Goal: Contribute content: Contribute content

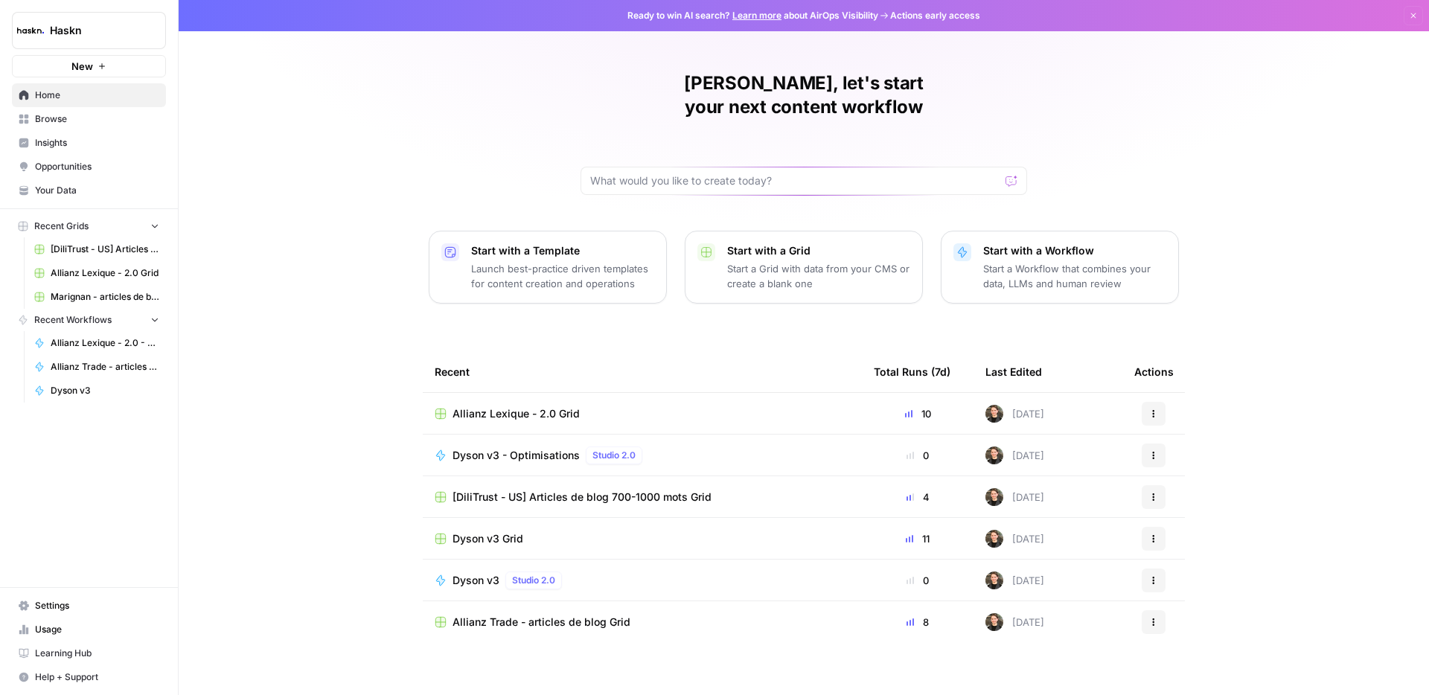
click at [1153, 452] on icon "button" at bounding box center [1154, 453] width 2 height 2
click at [509, 447] on div "Dyson v3 - Optimisations Studio 2.0" at bounding box center [550, 456] width 196 height 18
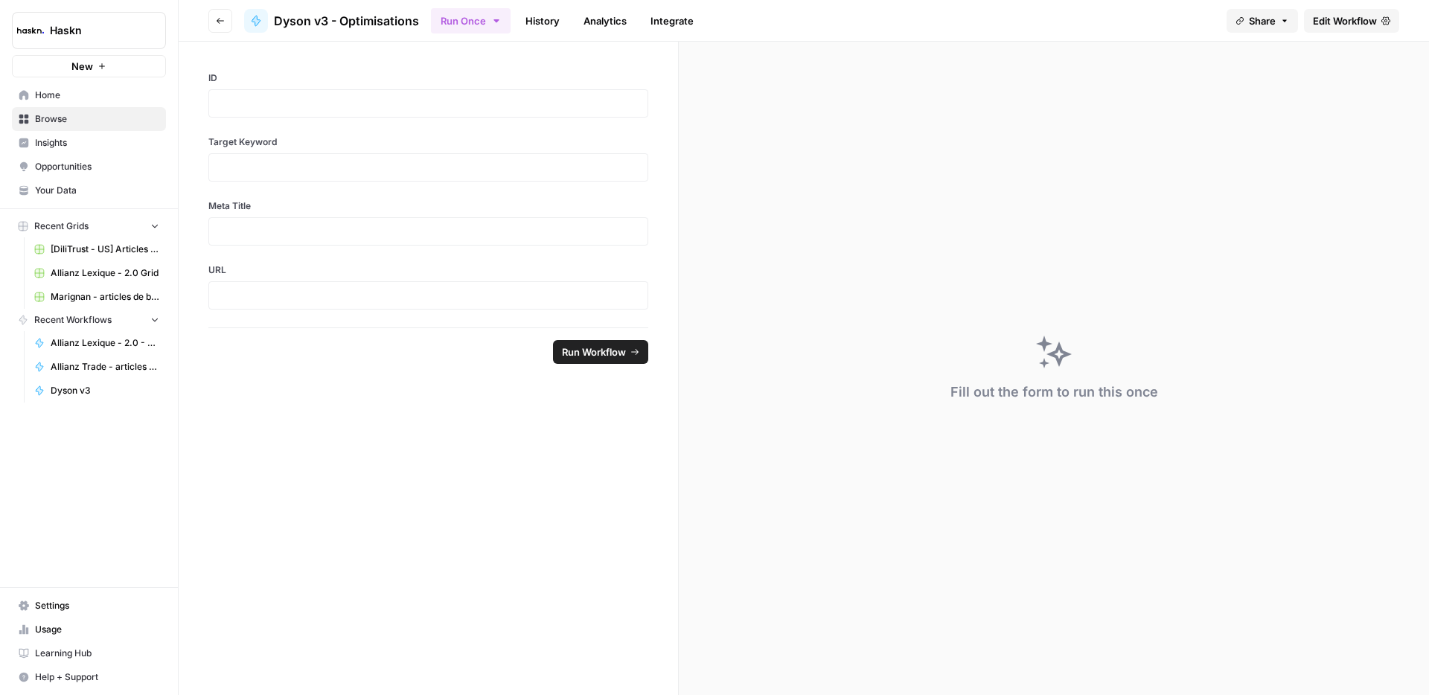
click at [20, 89] on link "Home" at bounding box center [89, 95] width 154 height 24
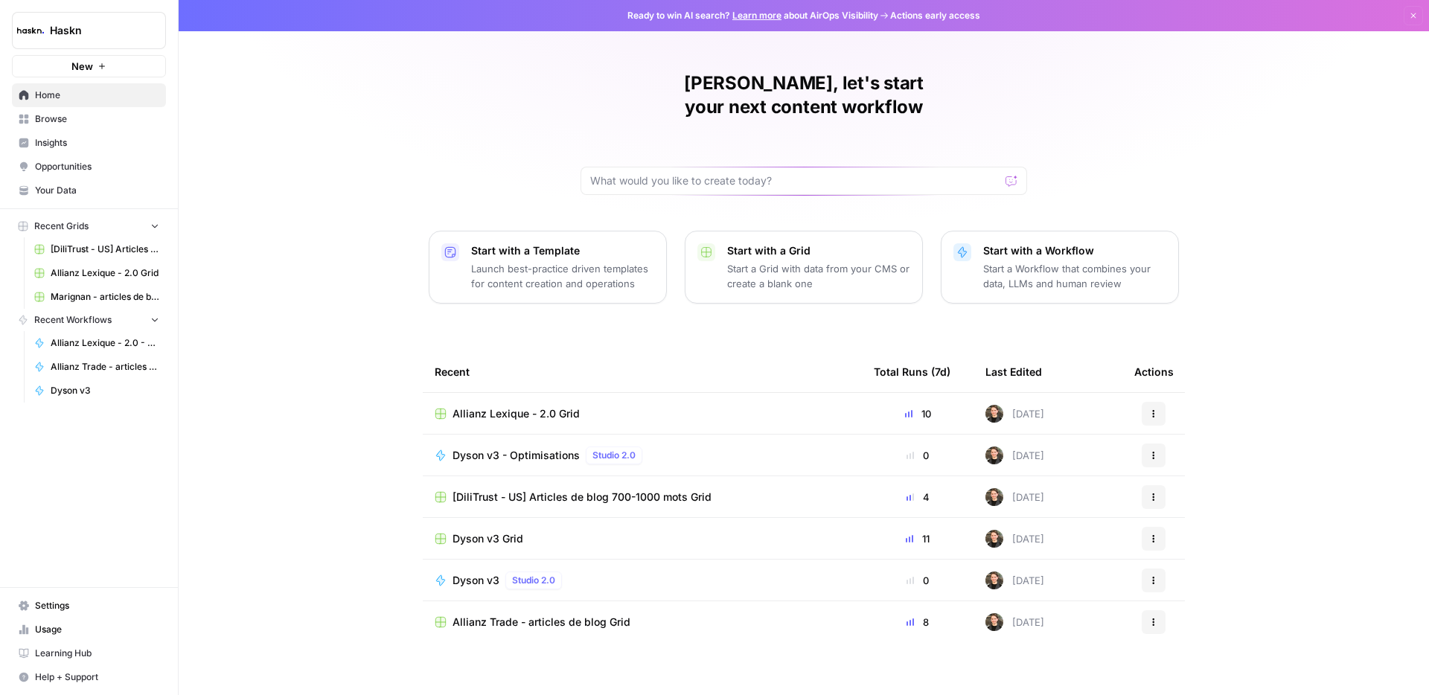
click at [51, 122] on span "Browse" at bounding box center [97, 118] width 124 height 13
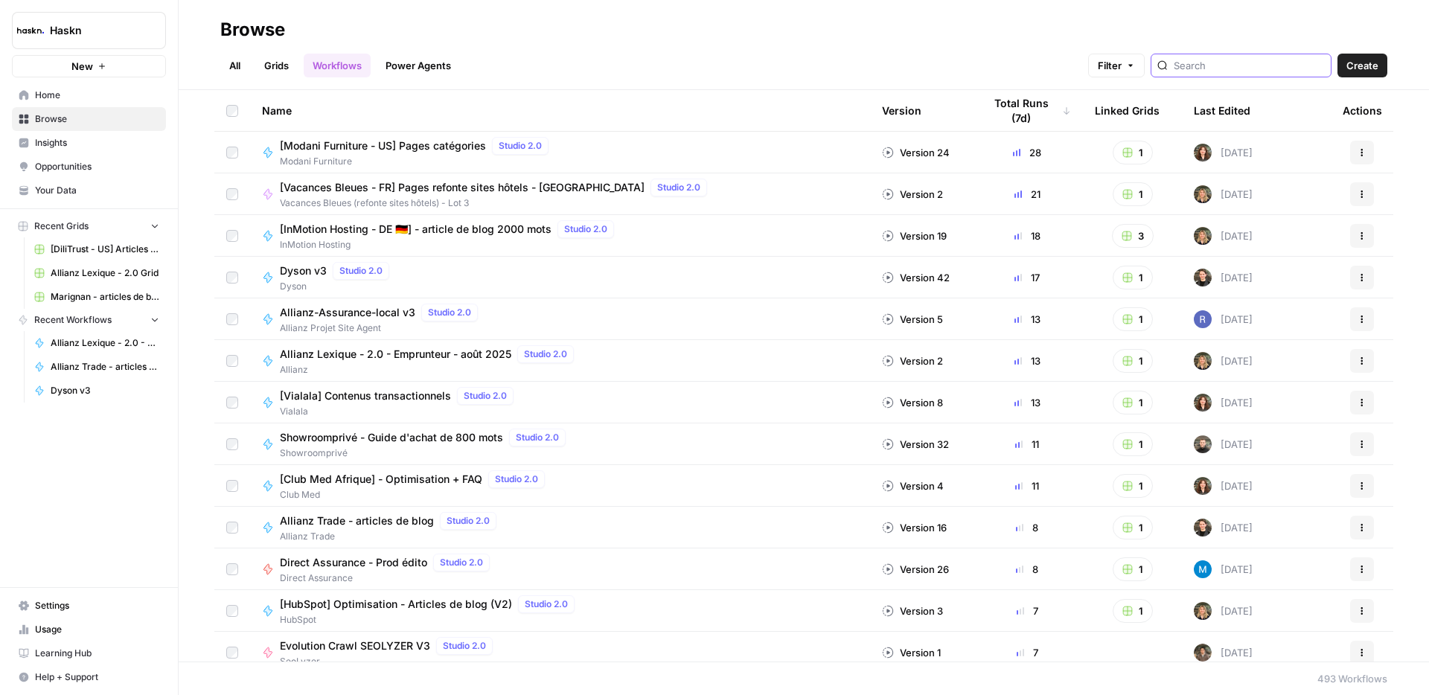
click at [1249, 63] on input "search" at bounding box center [1249, 65] width 151 height 15
type input "dyson"
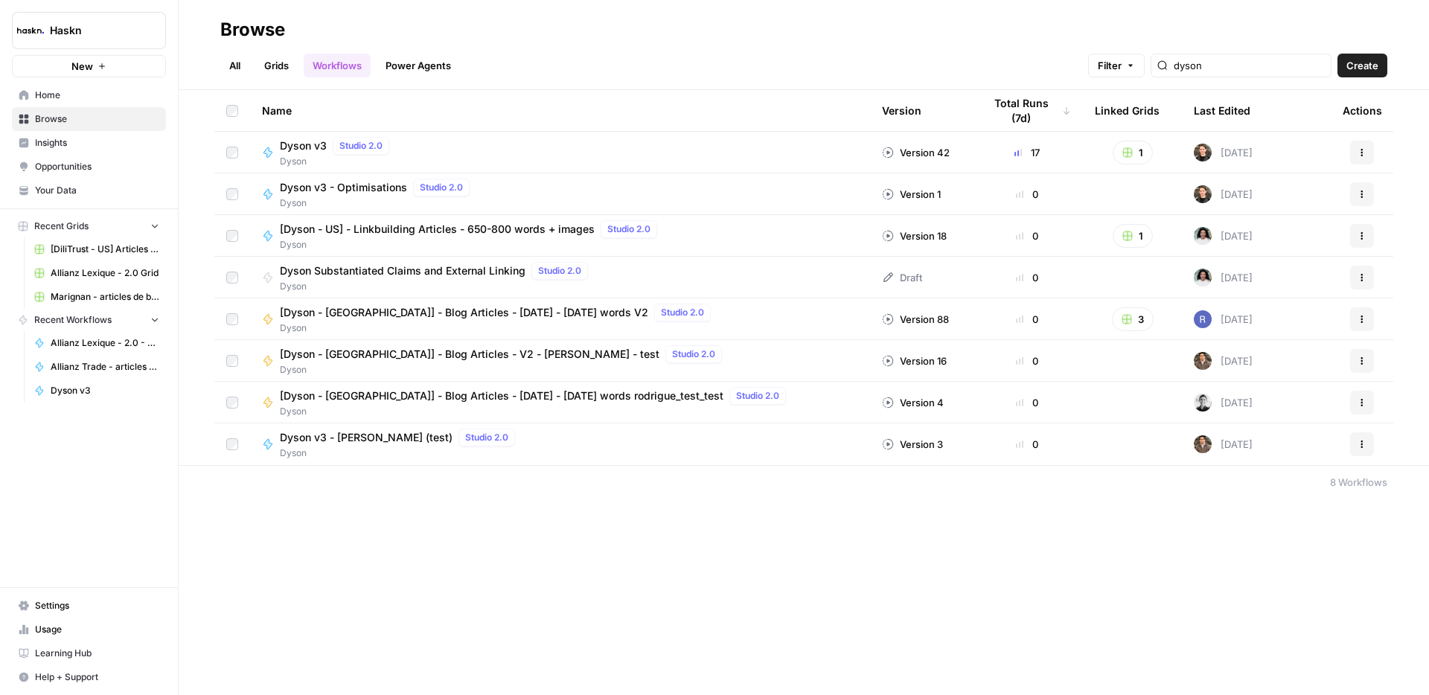
click at [275, 74] on link "Grids" at bounding box center [276, 66] width 42 height 24
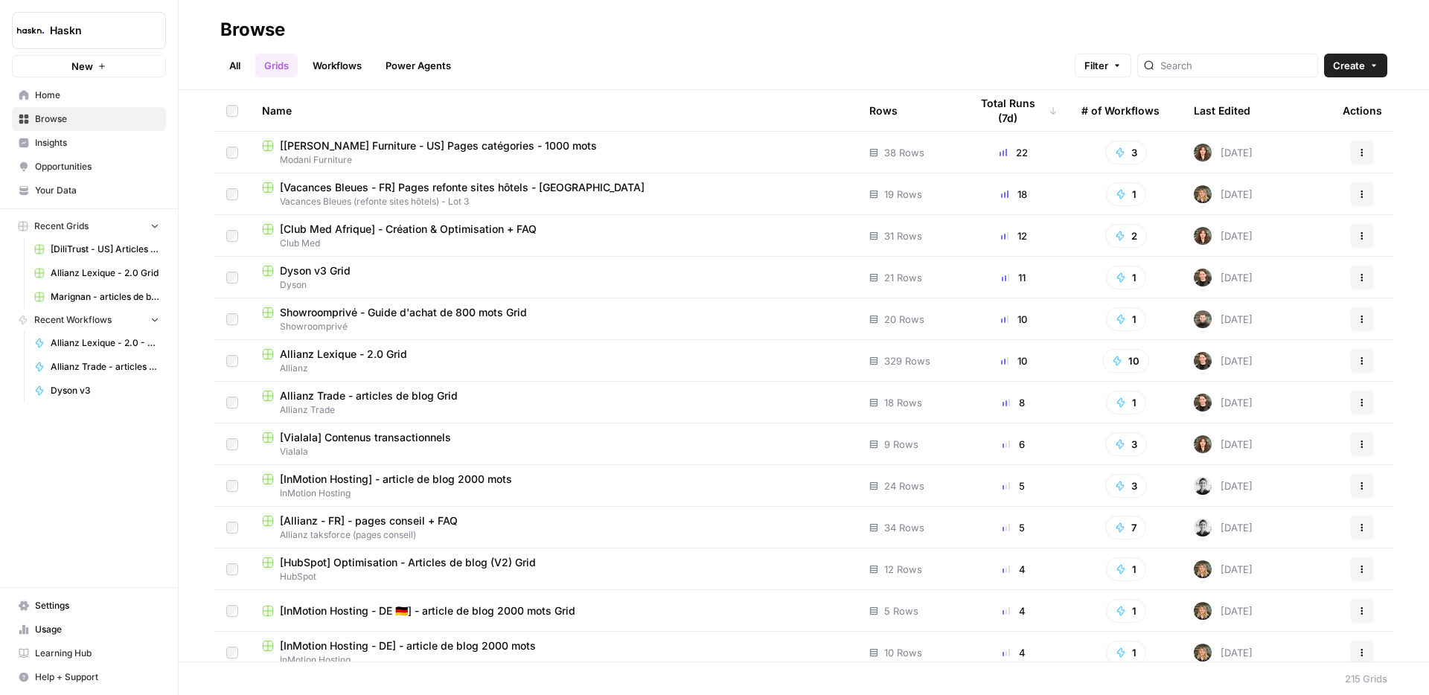
click at [343, 279] on span "Dyson" at bounding box center [553, 284] width 583 height 13
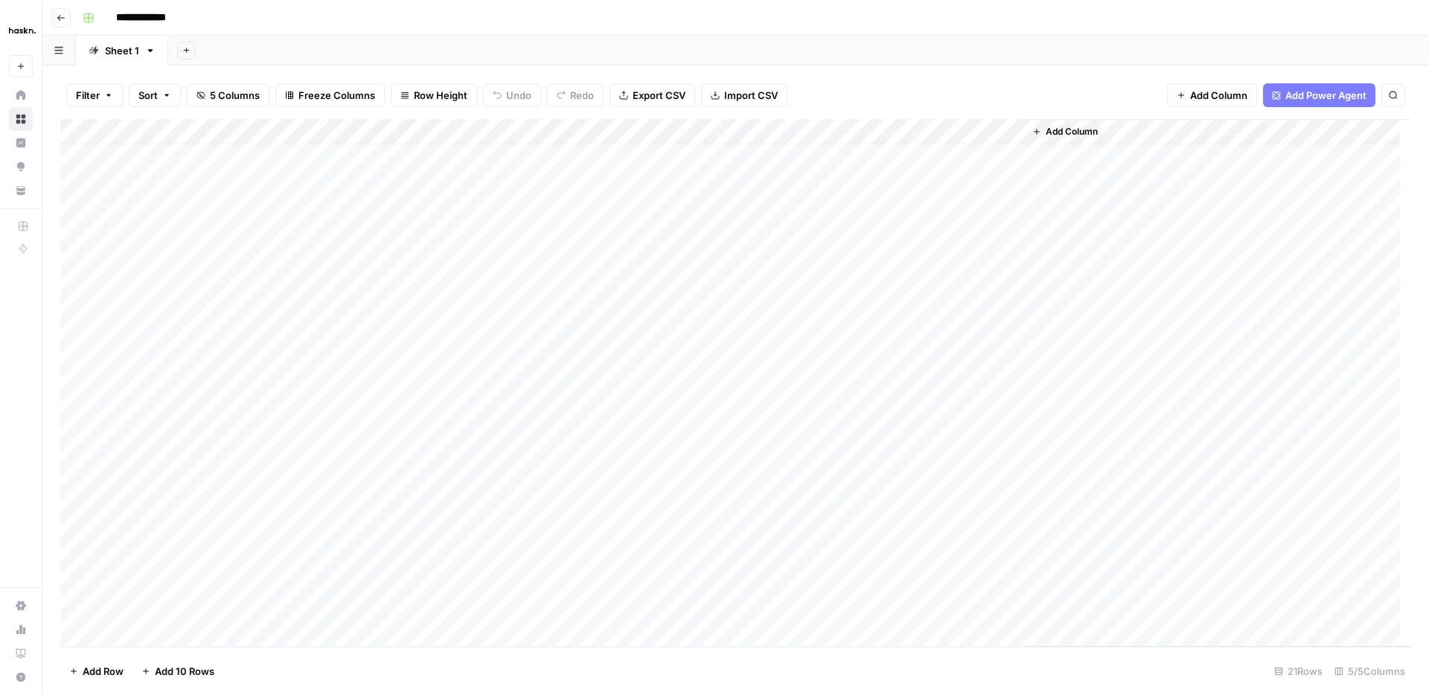
scroll to position [53, 0]
click at [145, 383] on div "Add Column" at bounding box center [735, 383] width 1351 height 528
click at [954, 368] on div "Add Column" at bounding box center [735, 383] width 1351 height 528
click at [1013, 357] on div "Add Column" at bounding box center [735, 383] width 1351 height 528
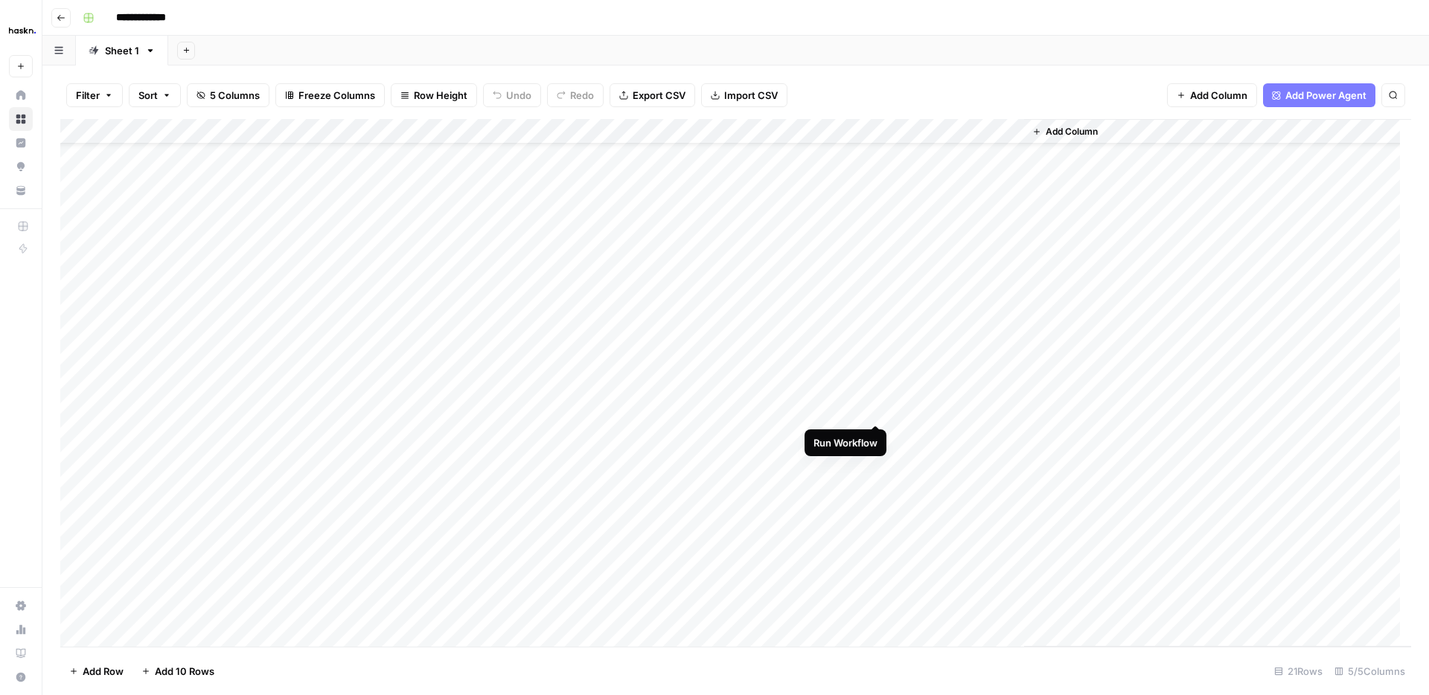
click at [877, 406] on div "Add Column" at bounding box center [735, 383] width 1351 height 528
click at [875, 408] on div "Add Column" at bounding box center [735, 383] width 1351 height 528
click at [1191, 470] on div "Add Column" at bounding box center [1217, 383] width 387 height 528
click at [962, 425] on div "Add Column" at bounding box center [735, 383] width 1351 height 528
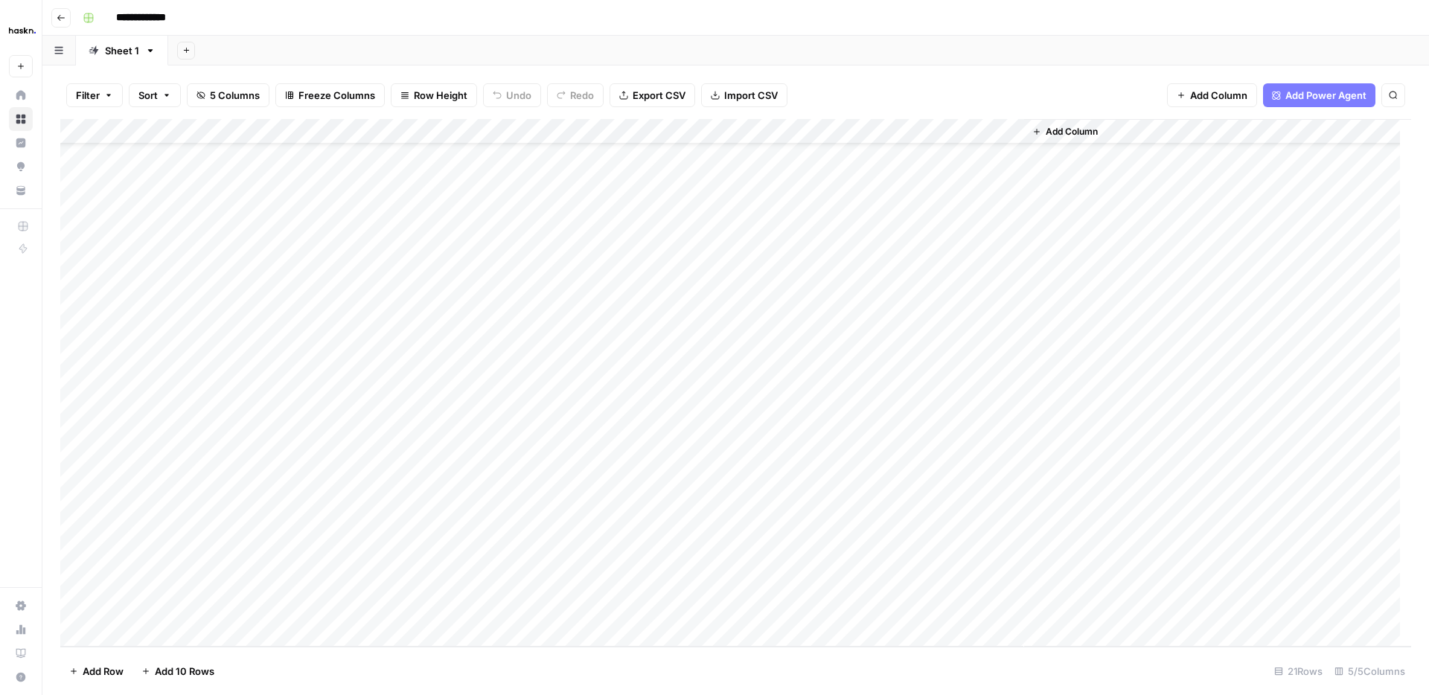
click at [1013, 427] on div "Add Column" at bounding box center [735, 383] width 1351 height 528
click at [871, 432] on div "Add Column" at bounding box center [735, 383] width 1351 height 528
click at [874, 355] on div "Add Column" at bounding box center [735, 383] width 1351 height 528
click at [1005, 402] on div "Add Column" at bounding box center [735, 383] width 1351 height 528
click at [1011, 405] on div "Add Column" at bounding box center [735, 383] width 1351 height 528
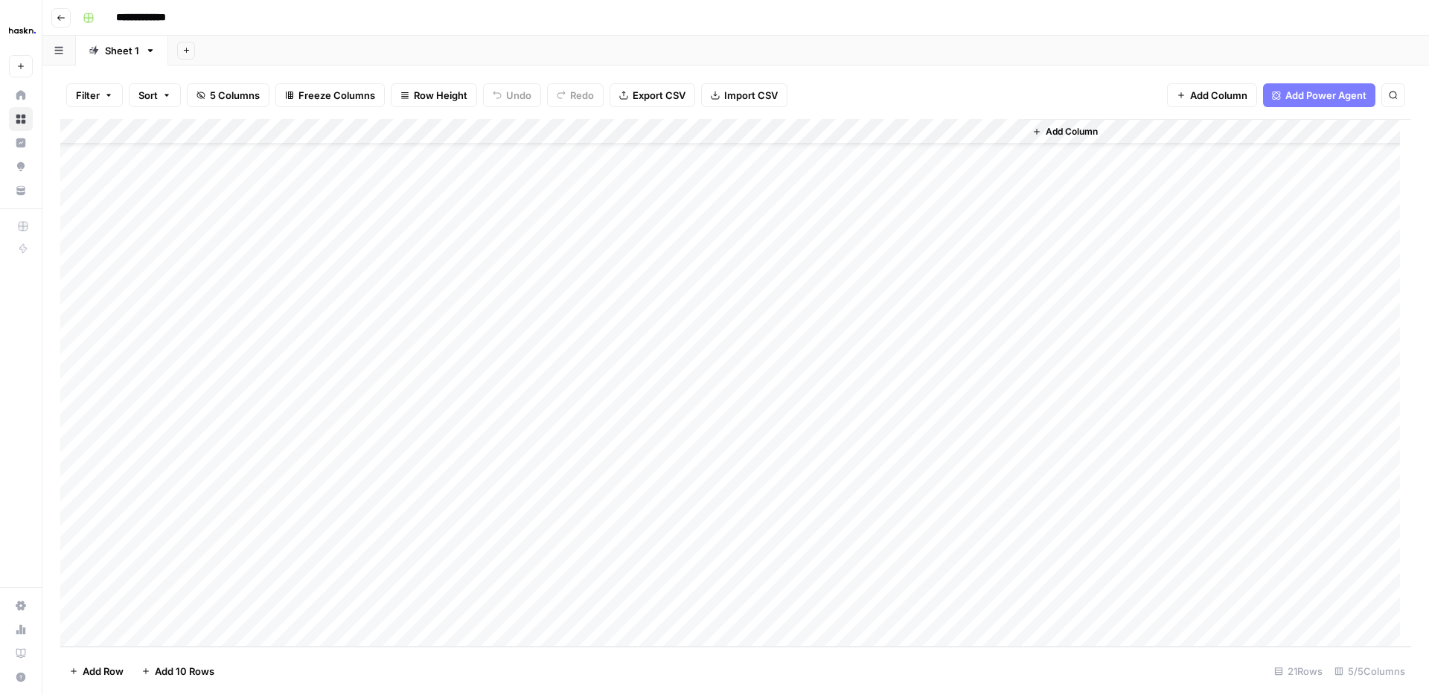
click at [1207, 445] on div "Add Column" at bounding box center [1217, 383] width 387 height 528
click at [722, 467] on div "Add Column" at bounding box center [735, 383] width 1351 height 528
click at [1068, 509] on div "Add Column" at bounding box center [1217, 383] width 387 height 528
drag, startPoint x: 874, startPoint y: 405, endPoint x: 867, endPoint y: 409, distance: 8.3
click at [871, 408] on div "Add Column" at bounding box center [735, 383] width 1351 height 528
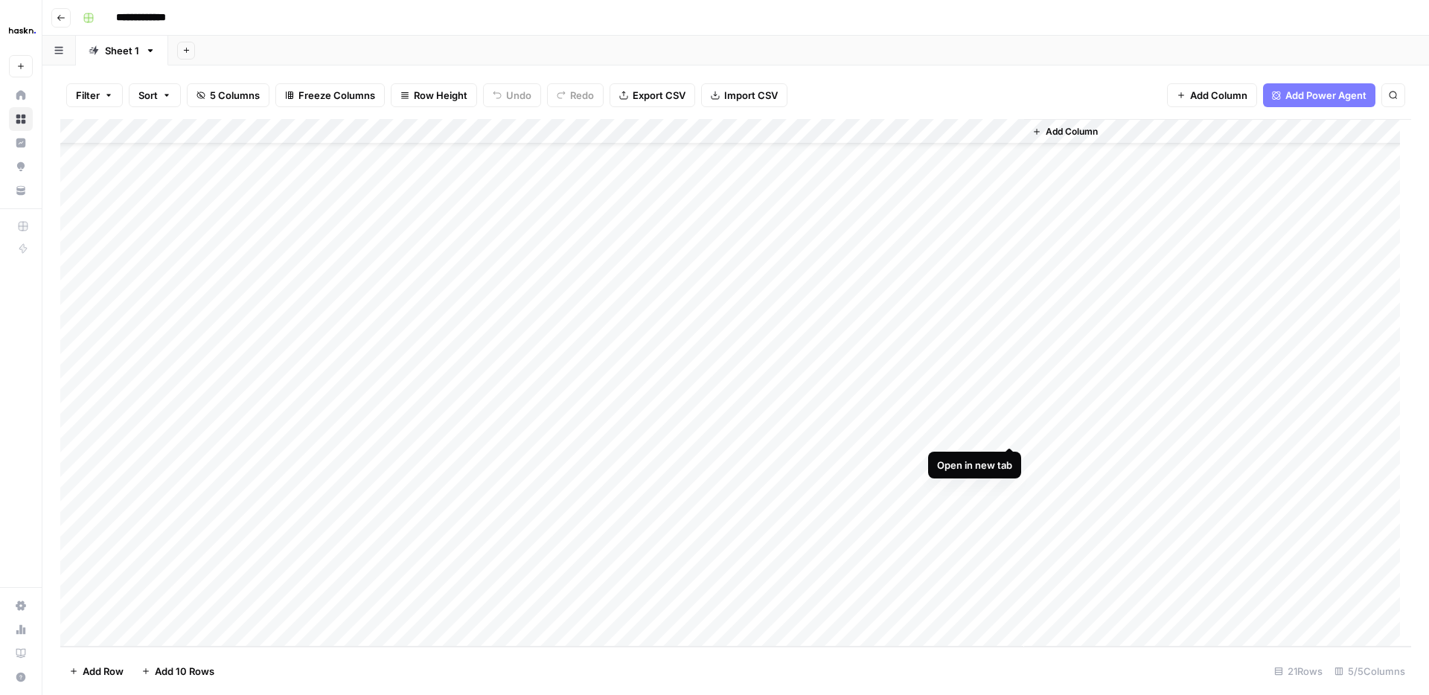
click at [1014, 433] on div "Add Column" at bounding box center [735, 383] width 1351 height 528
click at [856, 135] on div "Add Column" at bounding box center [735, 383] width 1351 height 528
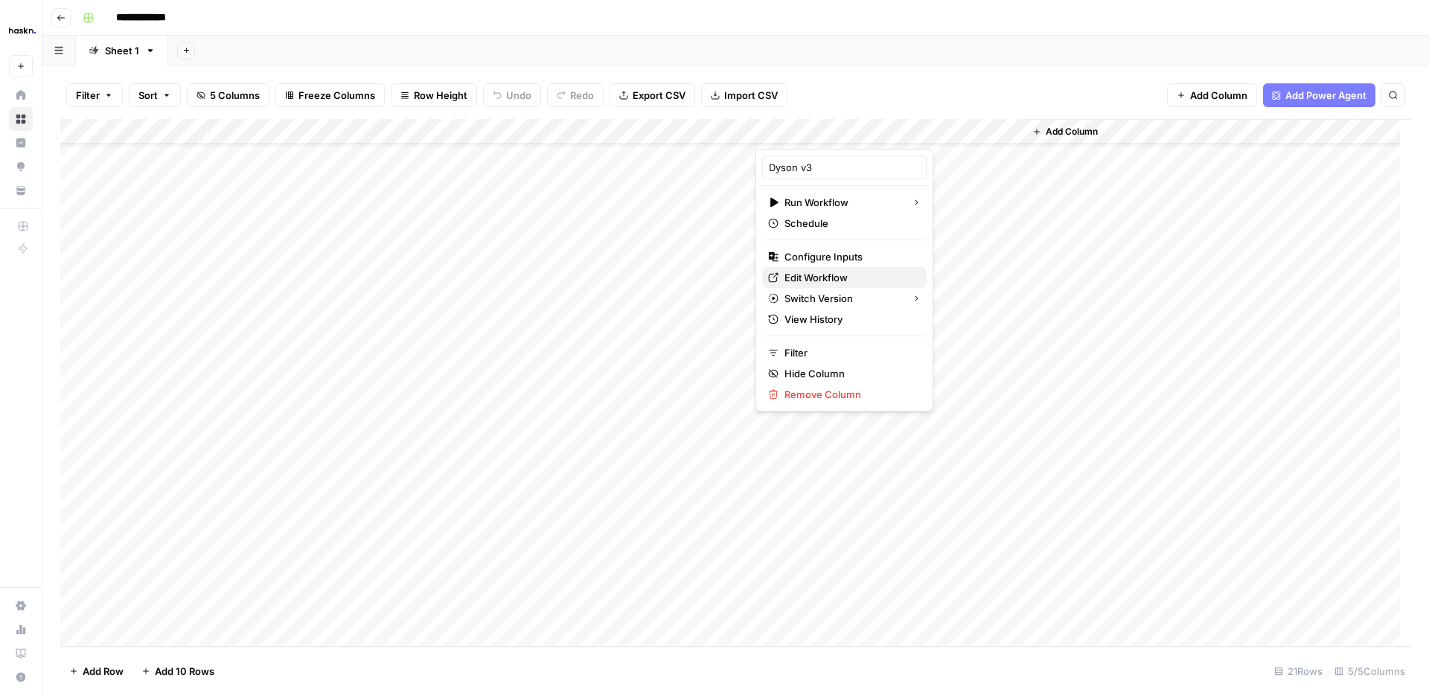
click at [857, 275] on span "Edit Workflow" at bounding box center [849, 277] width 130 height 15
click at [1221, 368] on div "Add Column" at bounding box center [1217, 383] width 387 height 528
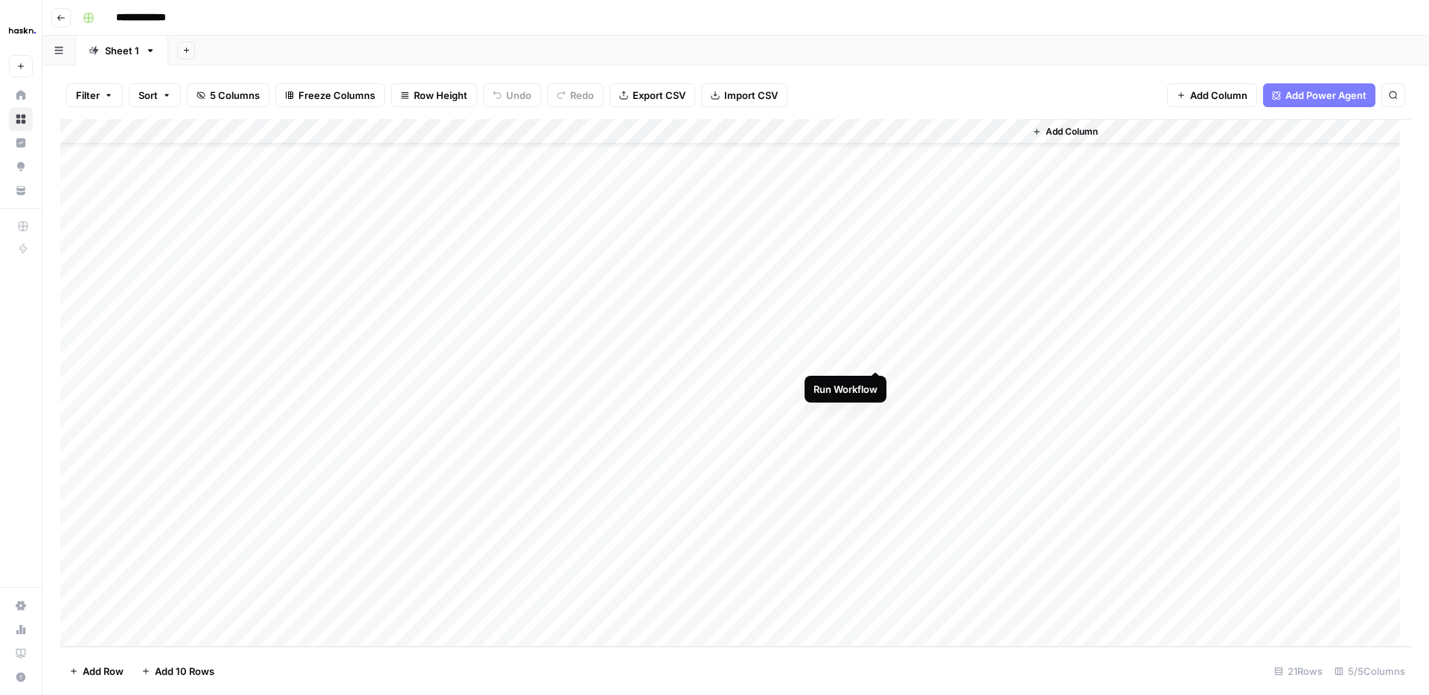
click at [872, 354] on div "Add Column" at bounding box center [735, 383] width 1351 height 528
click at [879, 406] on div "Add Column" at bounding box center [735, 383] width 1351 height 528
click at [1012, 412] on div "Add Column" at bounding box center [735, 383] width 1351 height 528
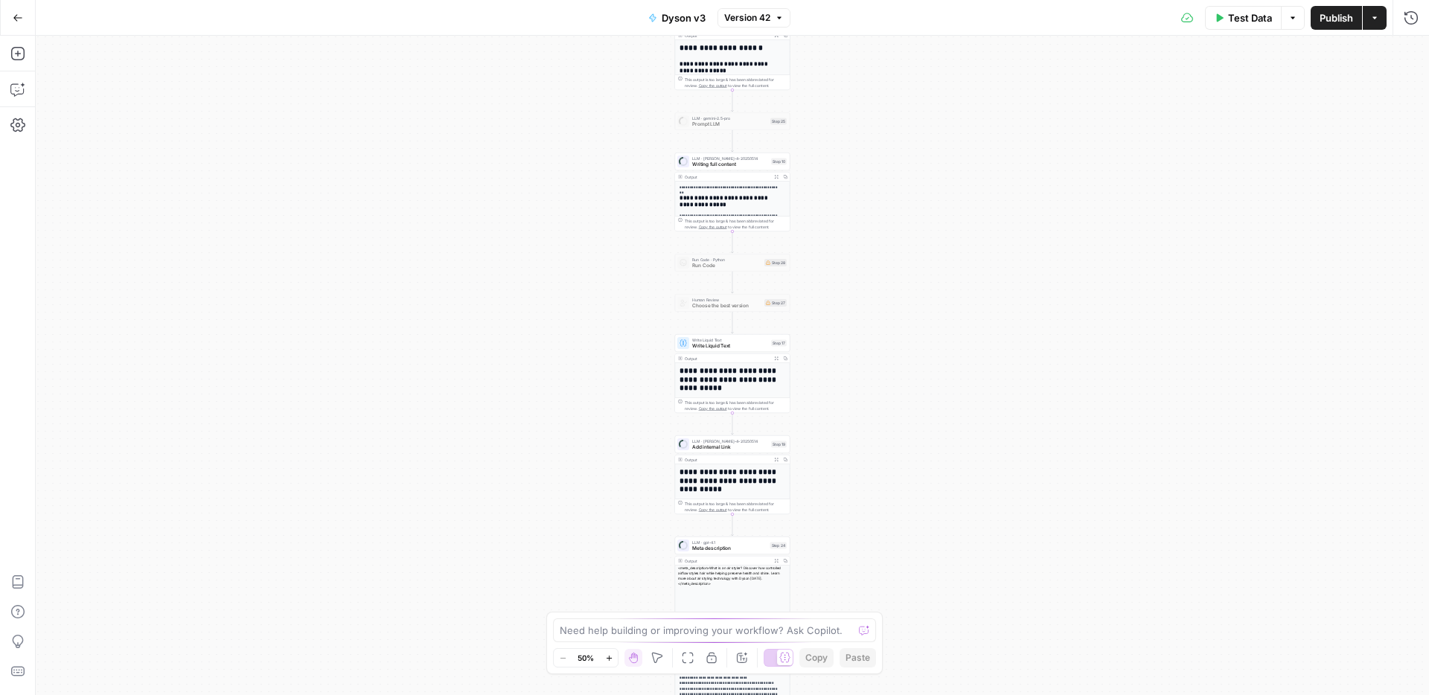
click at [609, 661] on icon "button" at bounding box center [609, 658] width 8 height 8
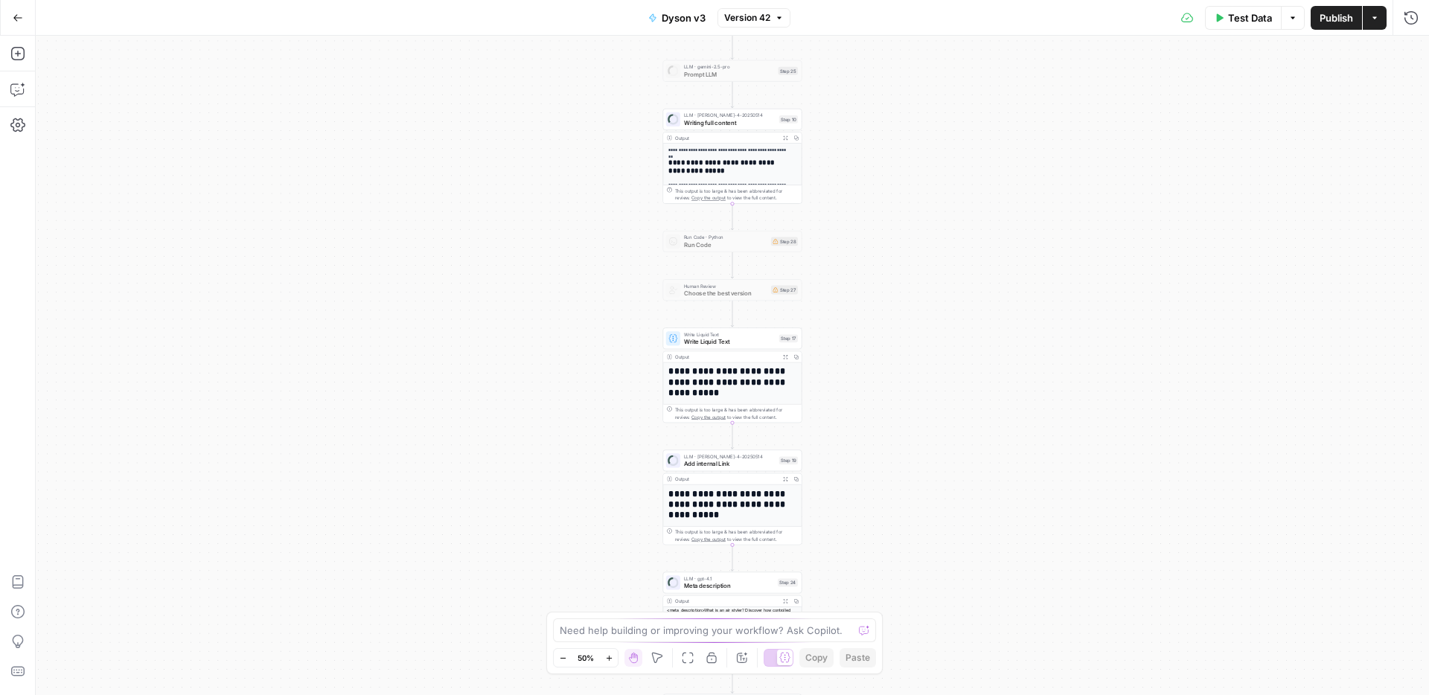
click at [609, 661] on icon "button" at bounding box center [609, 658] width 8 height 8
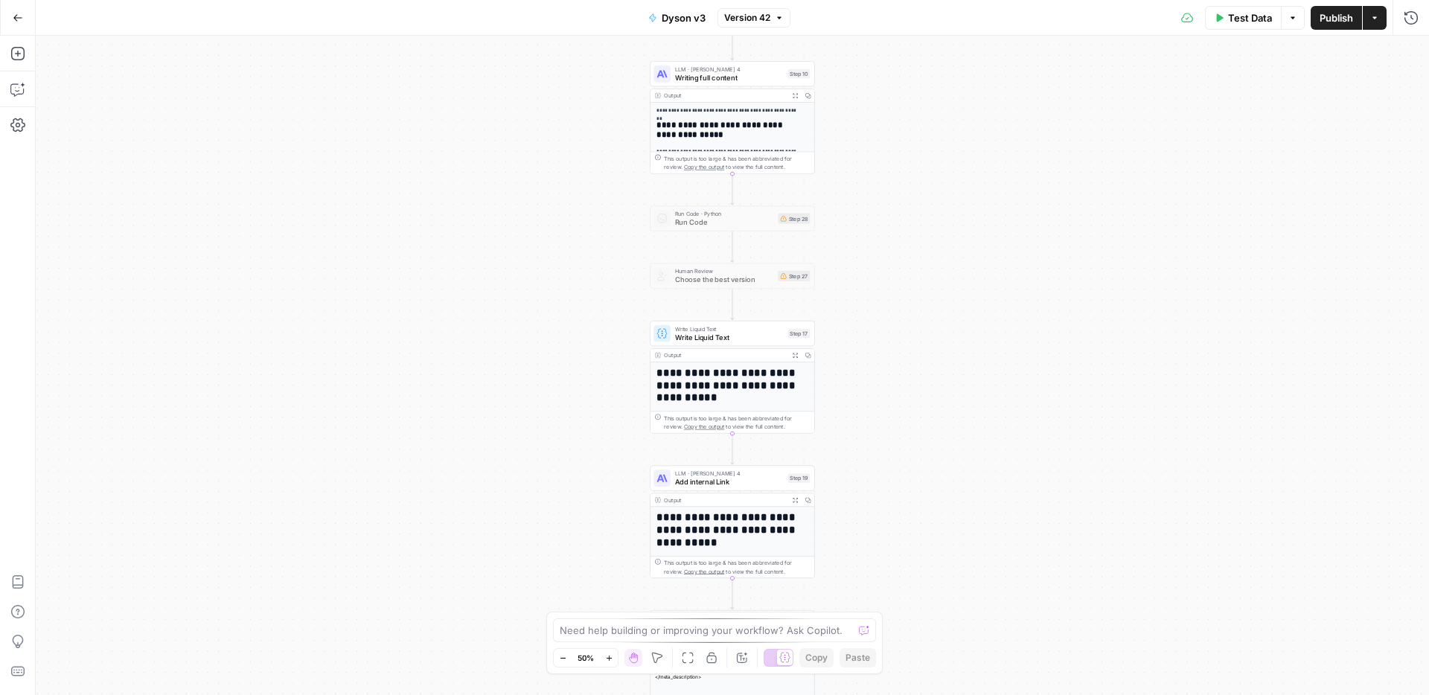
click at [609, 661] on icon "button" at bounding box center [609, 658] width 8 height 8
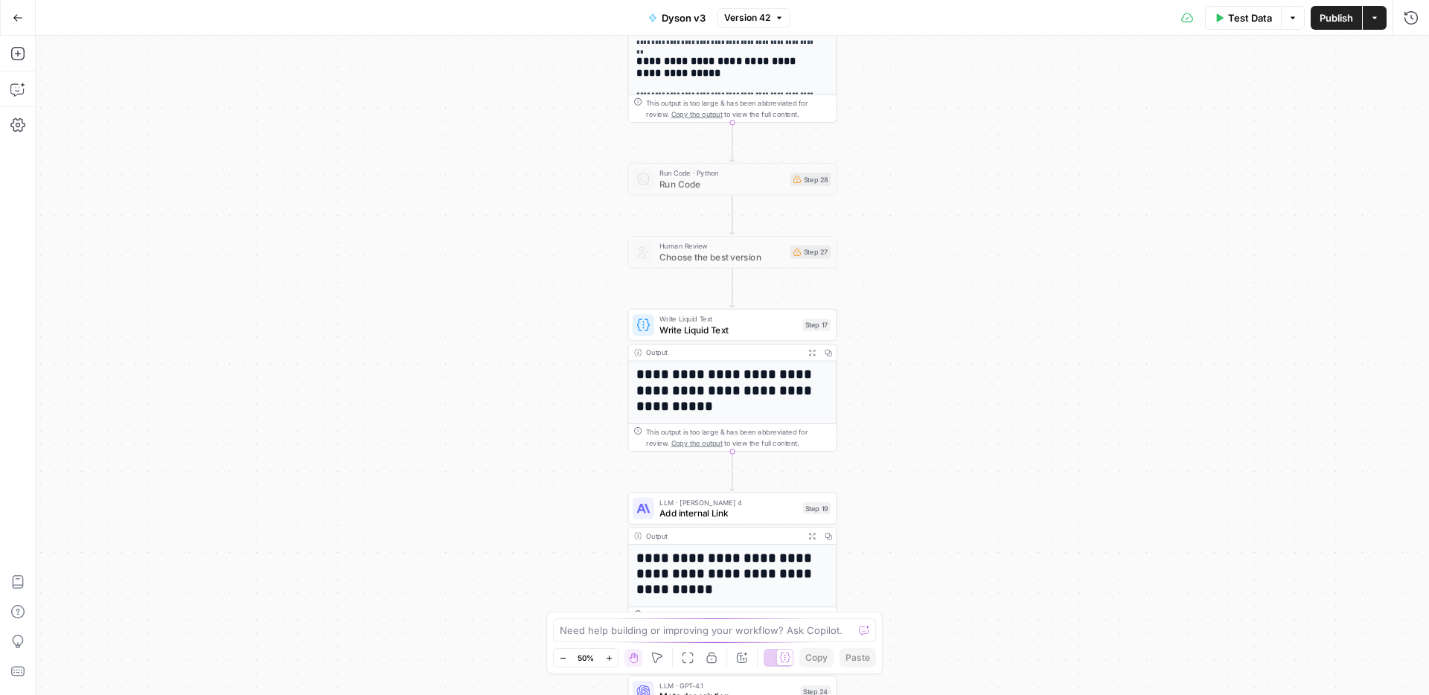
click at [609, 661] on icon "button" at bounding box center [609, 658] width 8 height 8
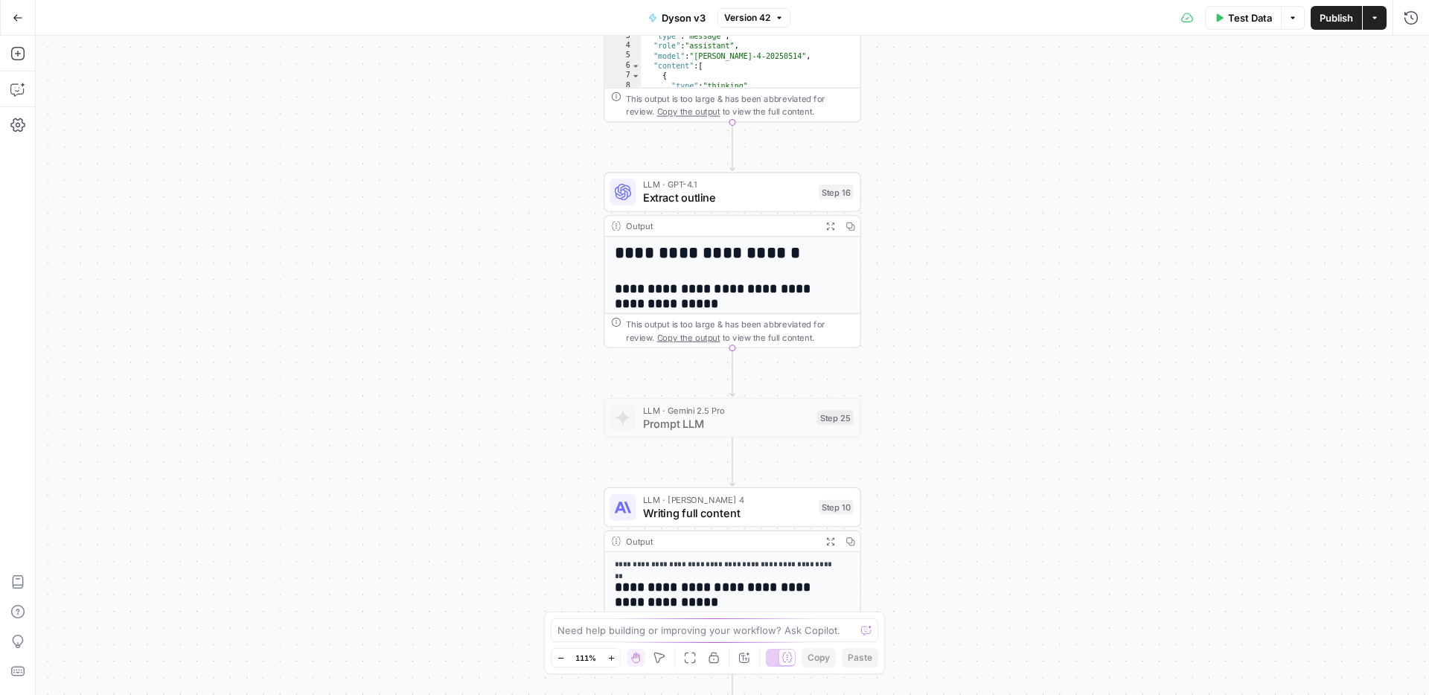
click at [768, 507] on span "Writing full content" at bounding box center [727, 513] width 169 height 16
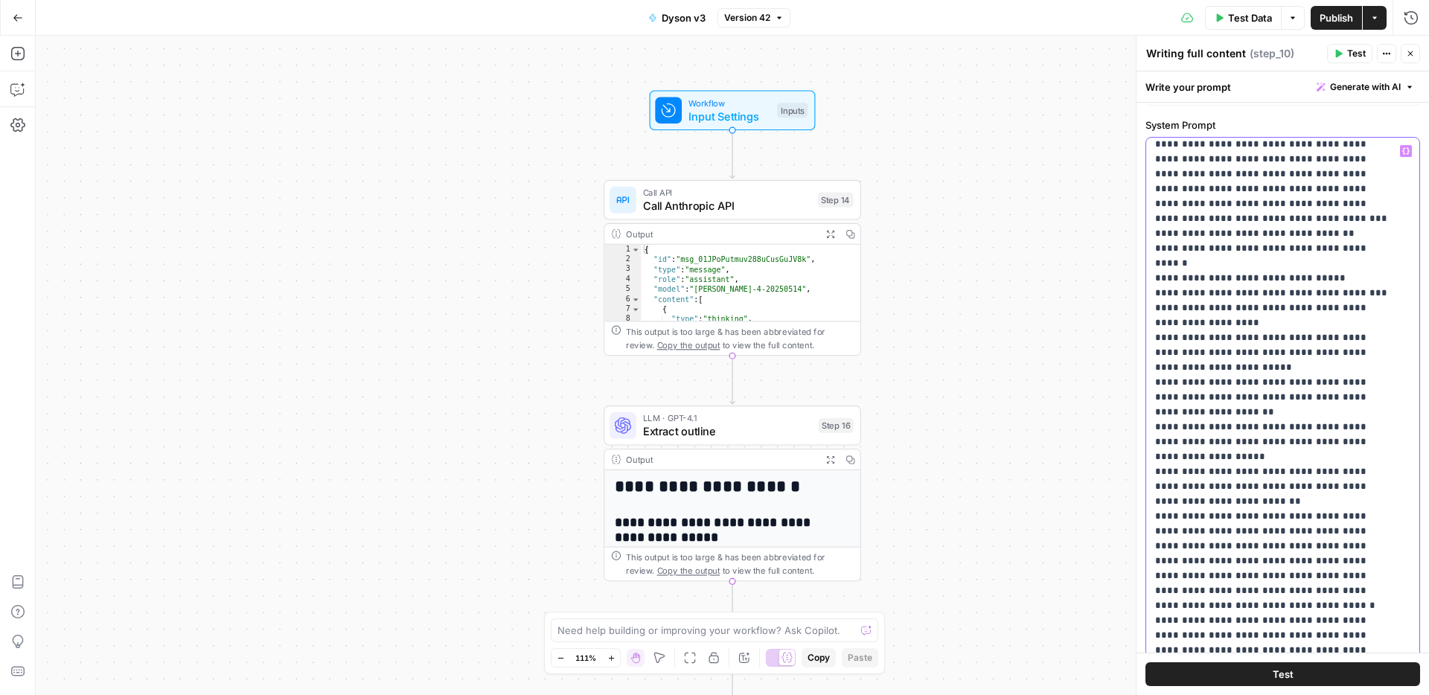
scroll to position [9719, 0]
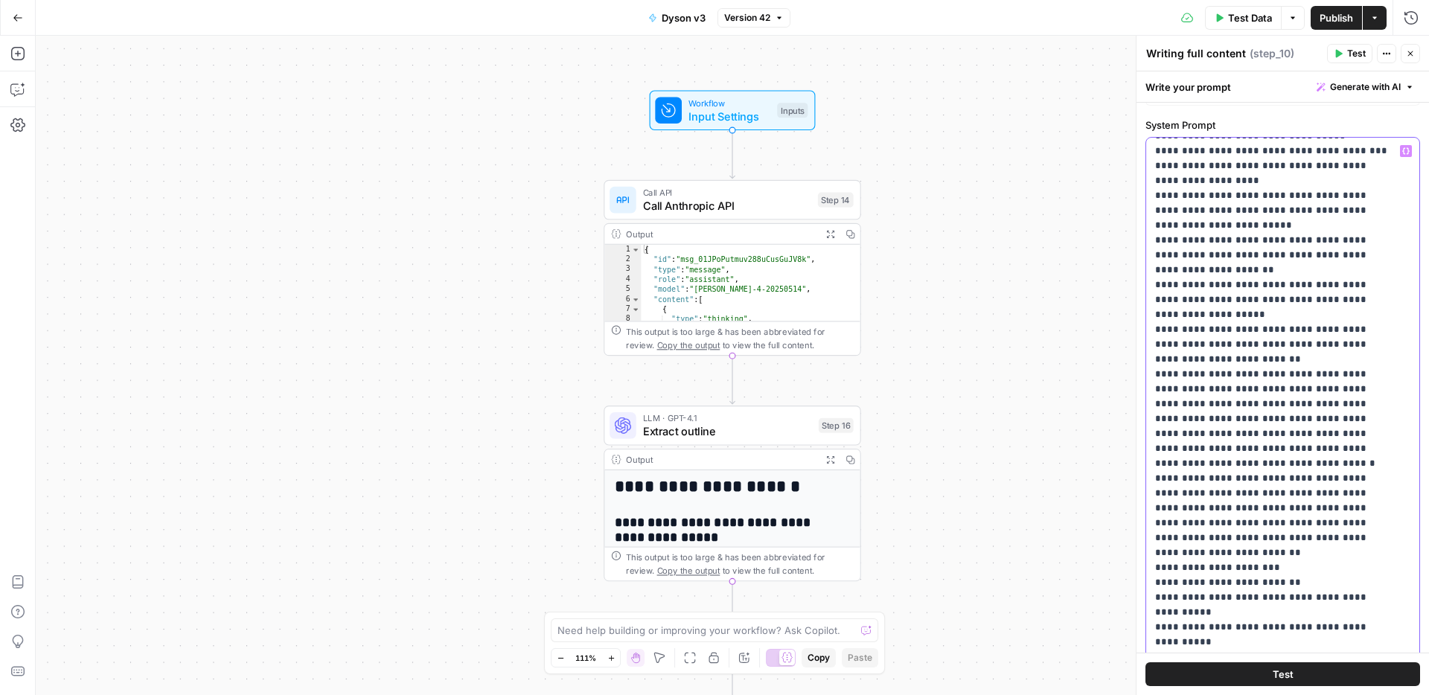
drag, startPoint x: 1154, startPoint y: 275, endPoint x: 1353, endPoint y: 434, distance: 254.2
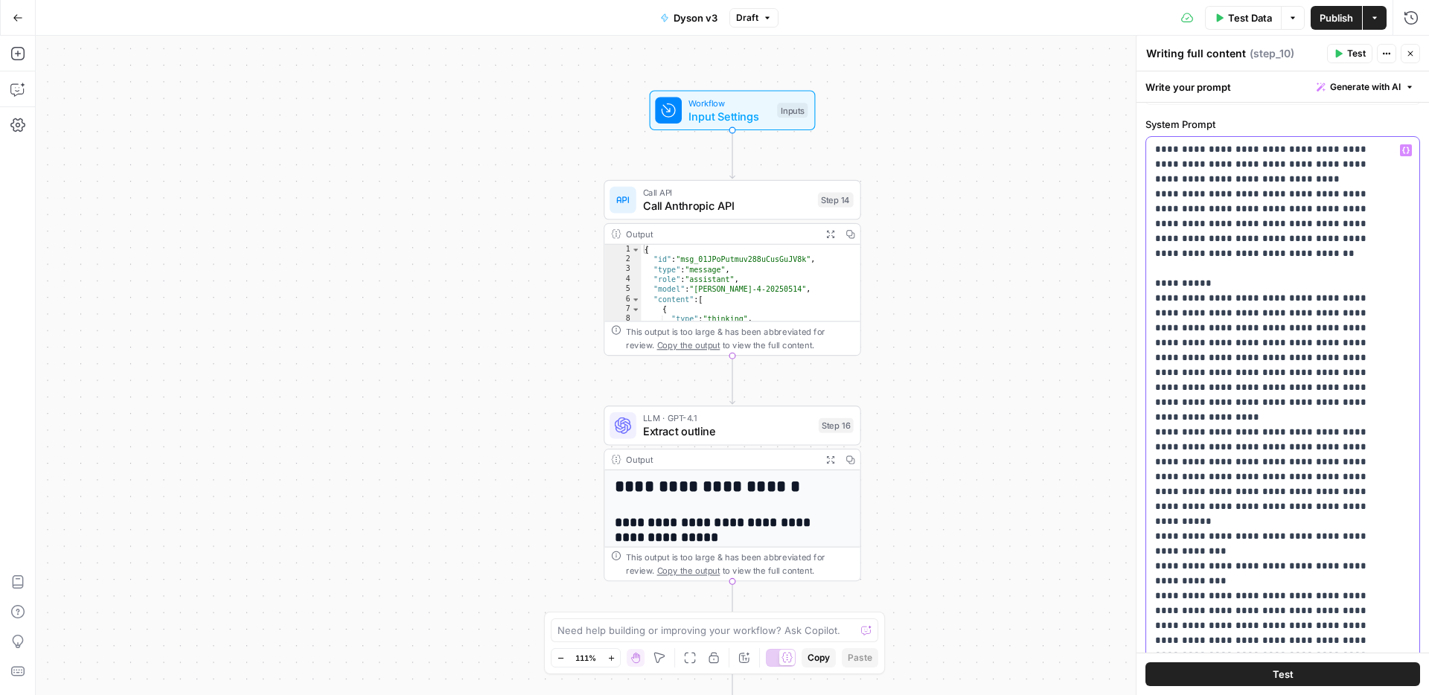
scroll to position [8289, 0]
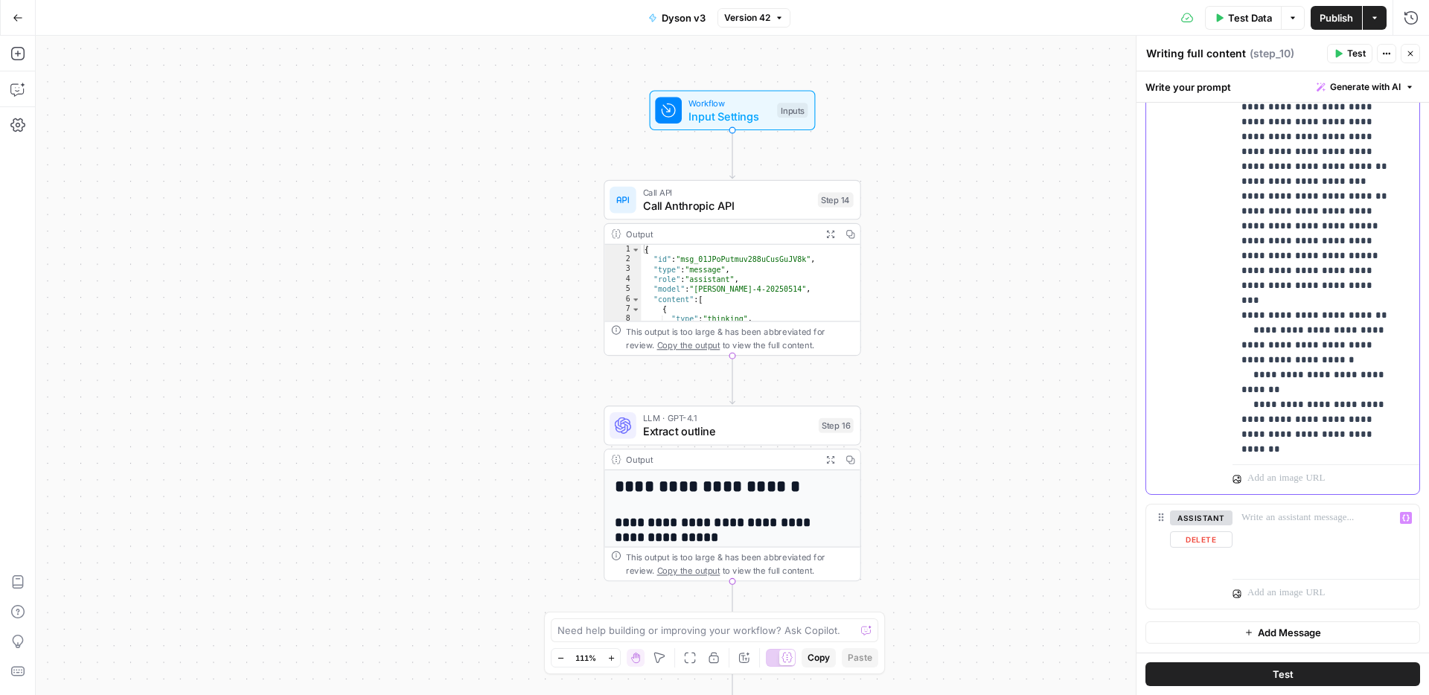
scroll to position [14048, 4]
drag, startPoint x: 1242, startPoint y: 134, endPoint x: 1319, endPoint y: 471, distance: 345.7
click at [1334, 466] on div "**********" at bounding box center [1325, 174] width 187 height 642
copy p "**********"
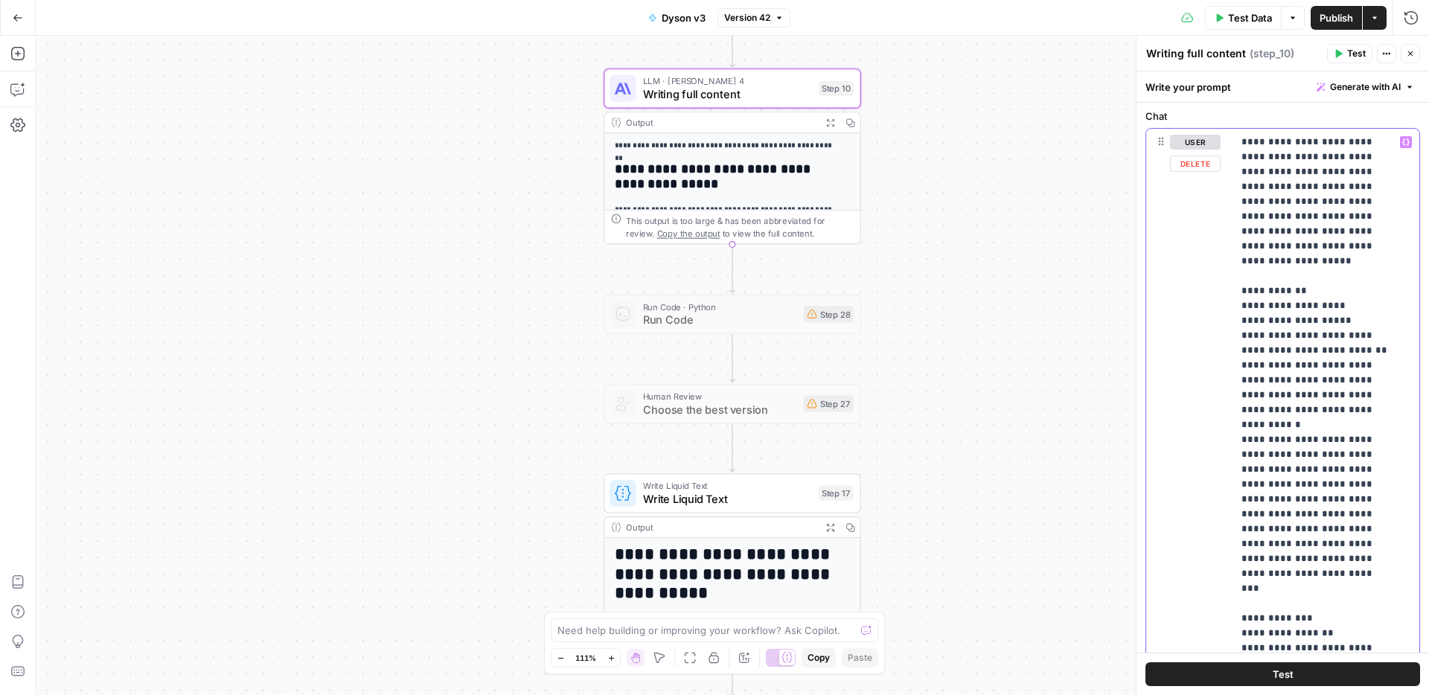
scroll to position [679, 0]
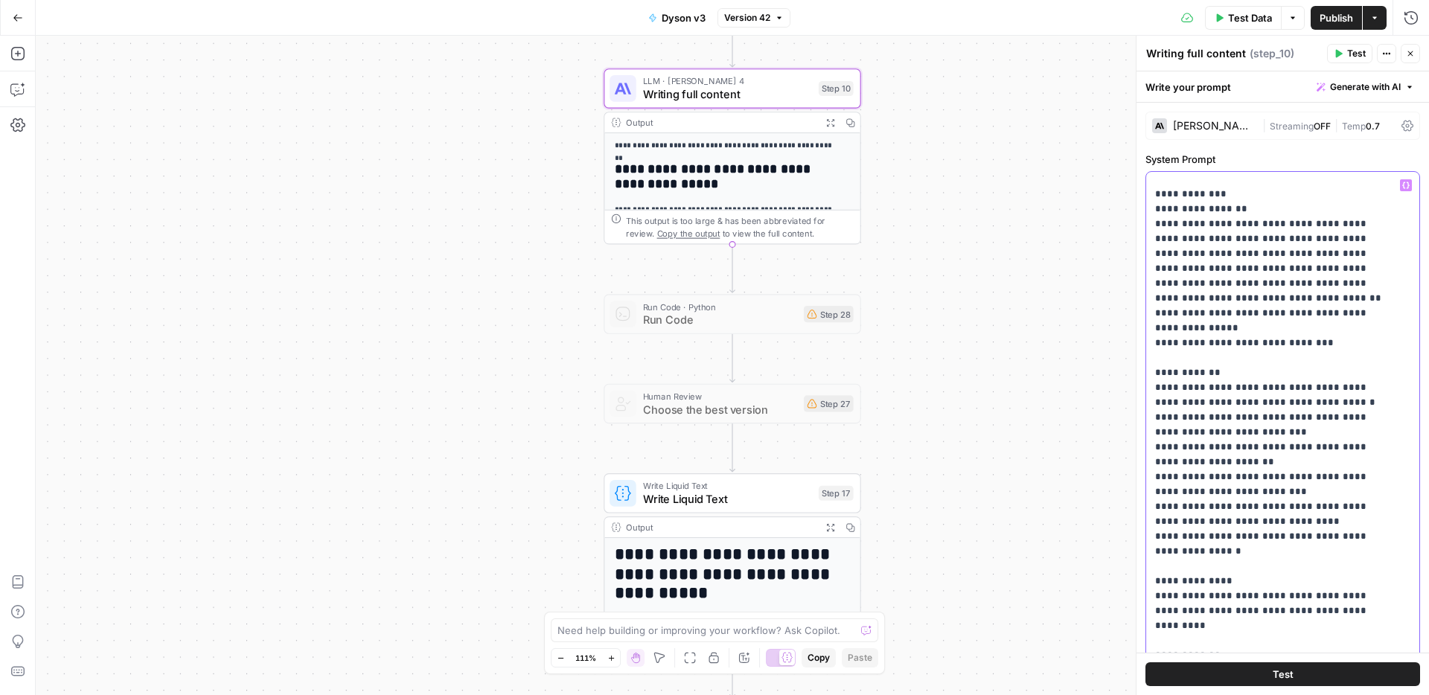
scroll to position [0, 0]
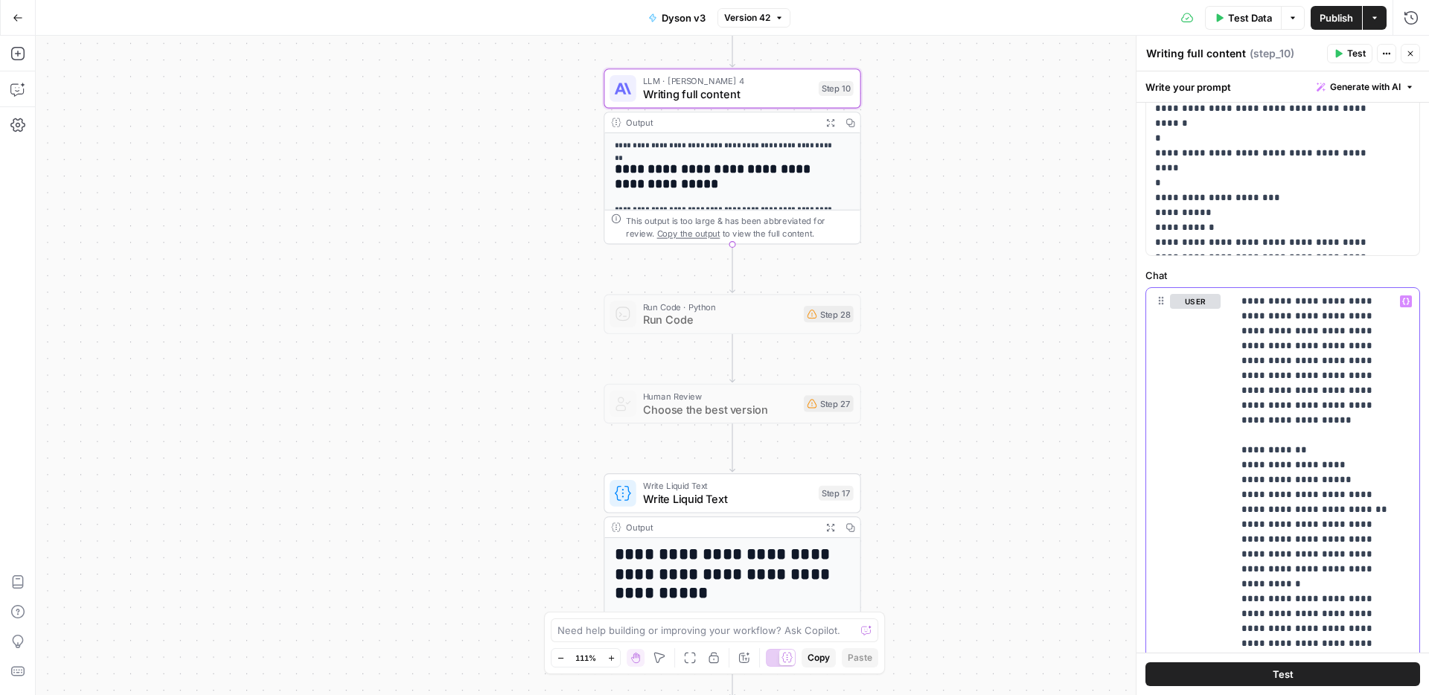
drag, startPoint x: 1294, startPoint y: 412, endPoint x: 1200, endPoint y: 266, distance: 173.8
click at [1200, 266] on div "**********" at bounding box center [1282, 334] width 292 height 1509
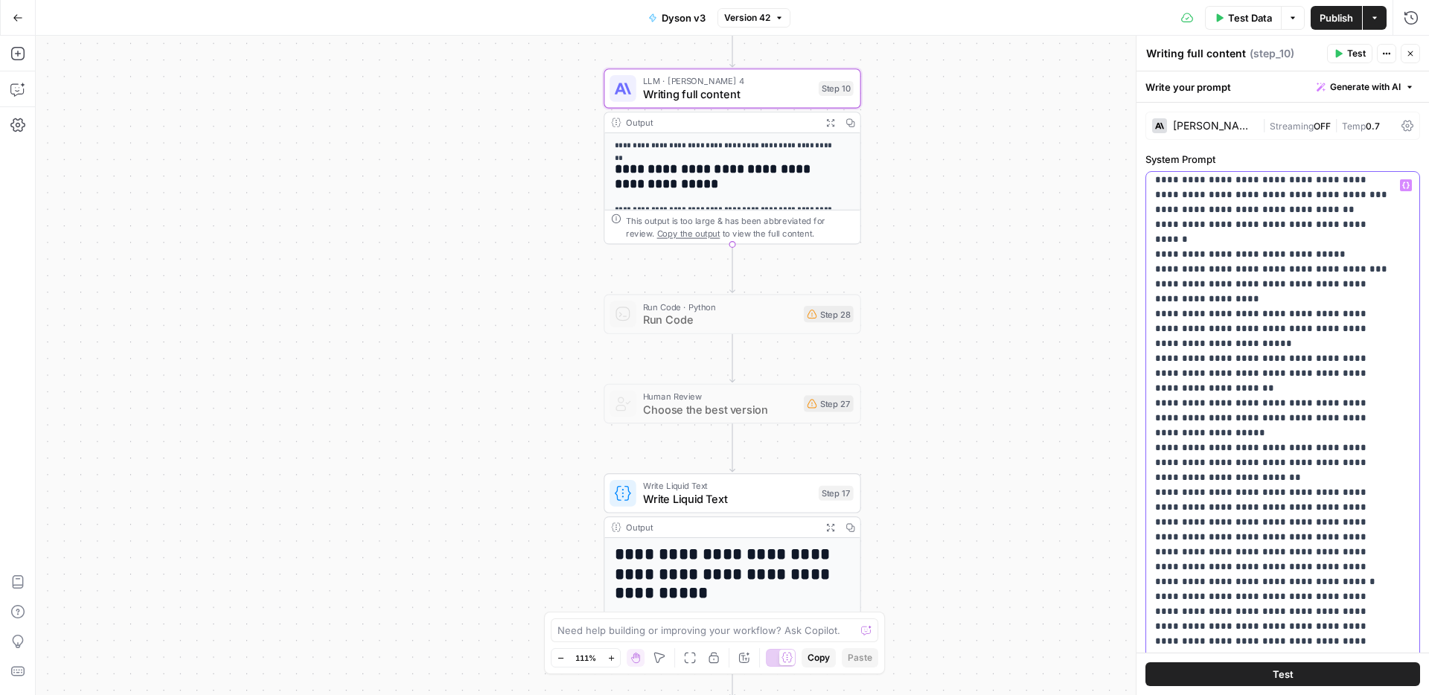
scroll to position [9636, 0]
drag, startPoint x: 1155, startPoint y: 418, endPoint x: 1373, endPoint y: 544, distance: 252.1
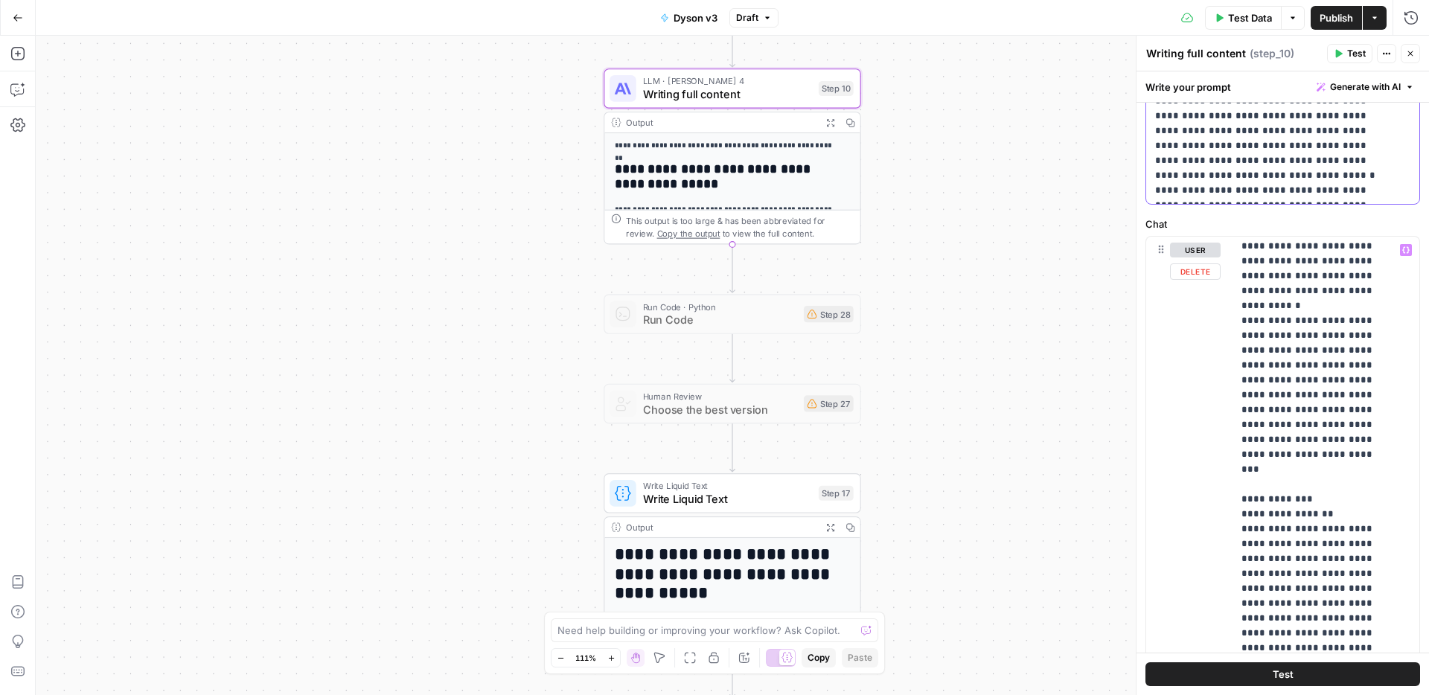
scroll to position [228, 0]
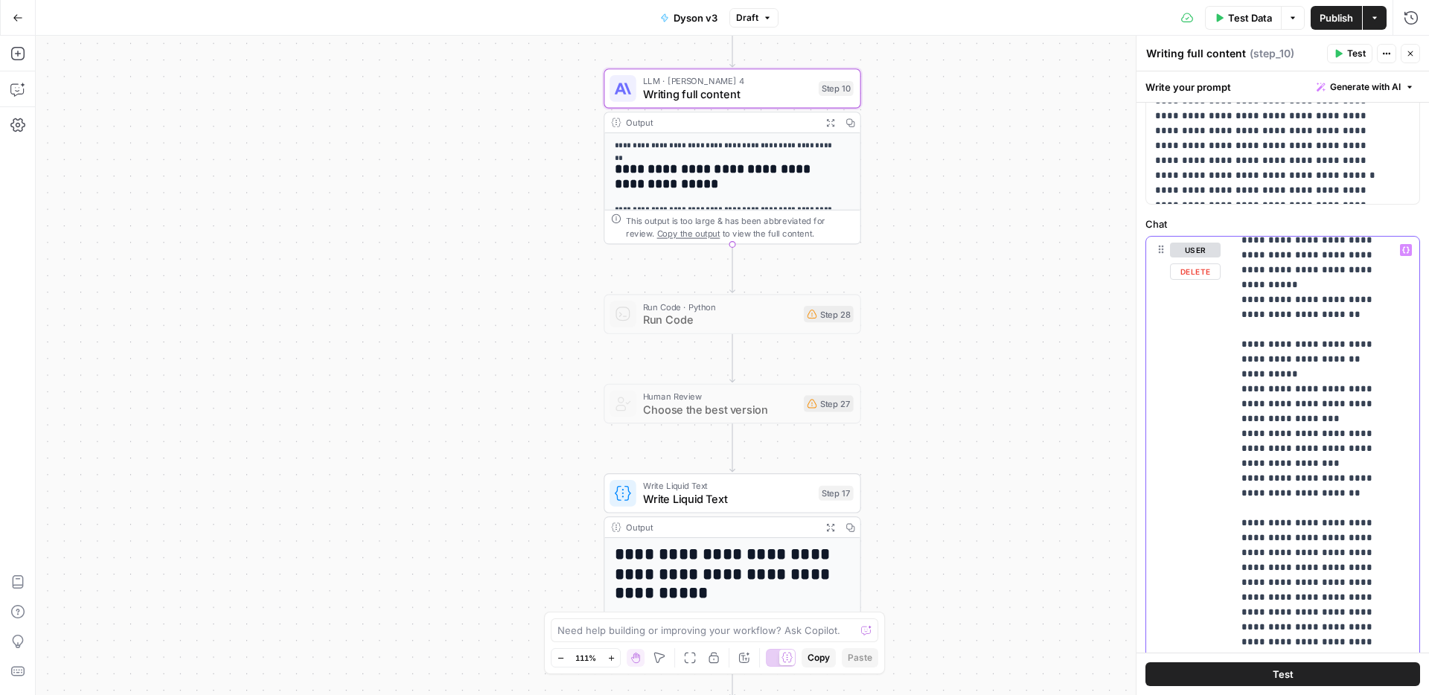
scroll to position [636, 0]
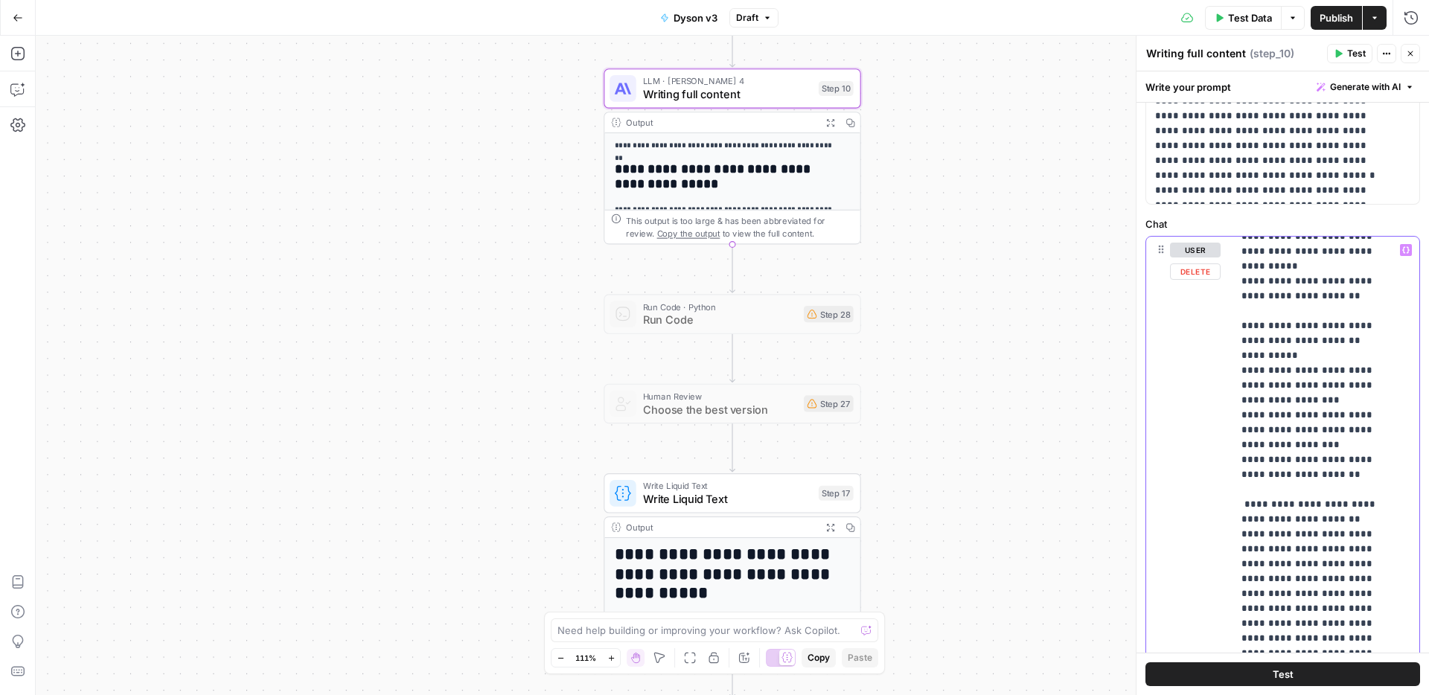
drag, startPoint x: 1293, startPoint y: 532, endPoint x: 1343, endPoint y: 494, distance: 62.7
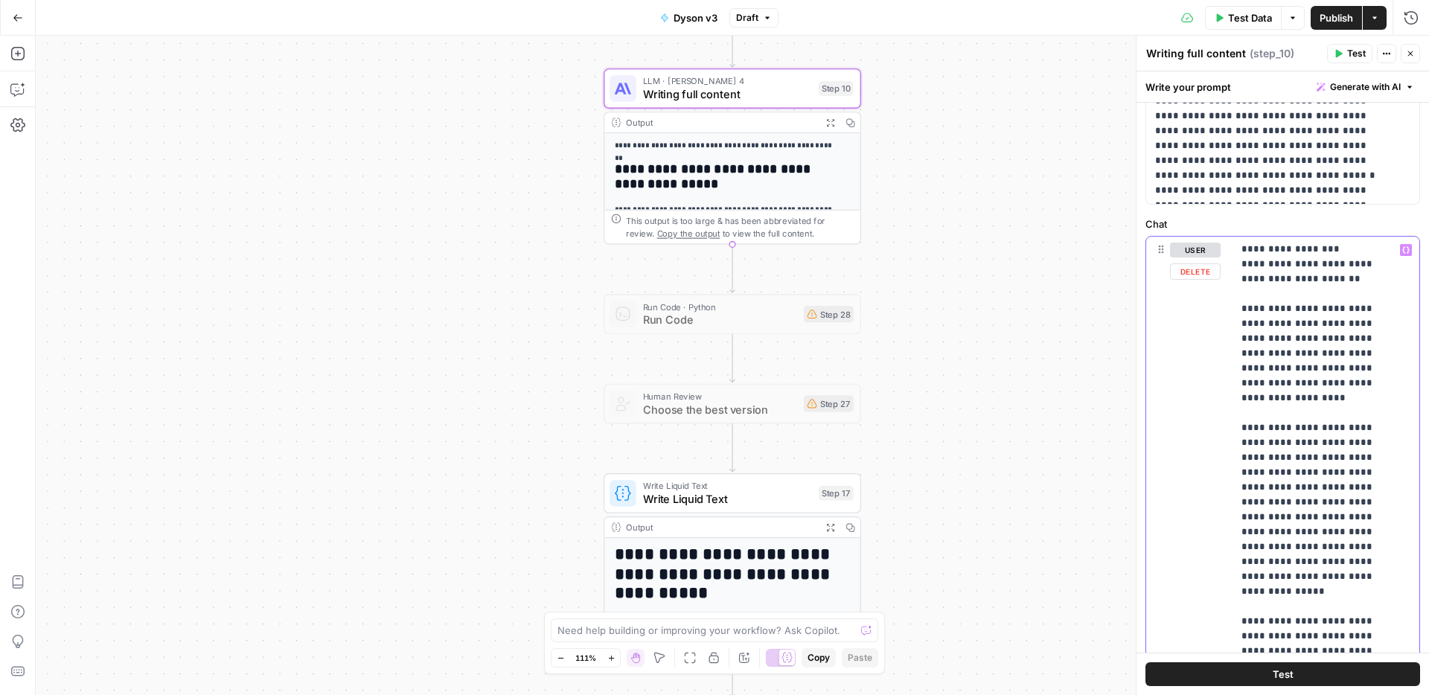
scroll to position [825, 0]
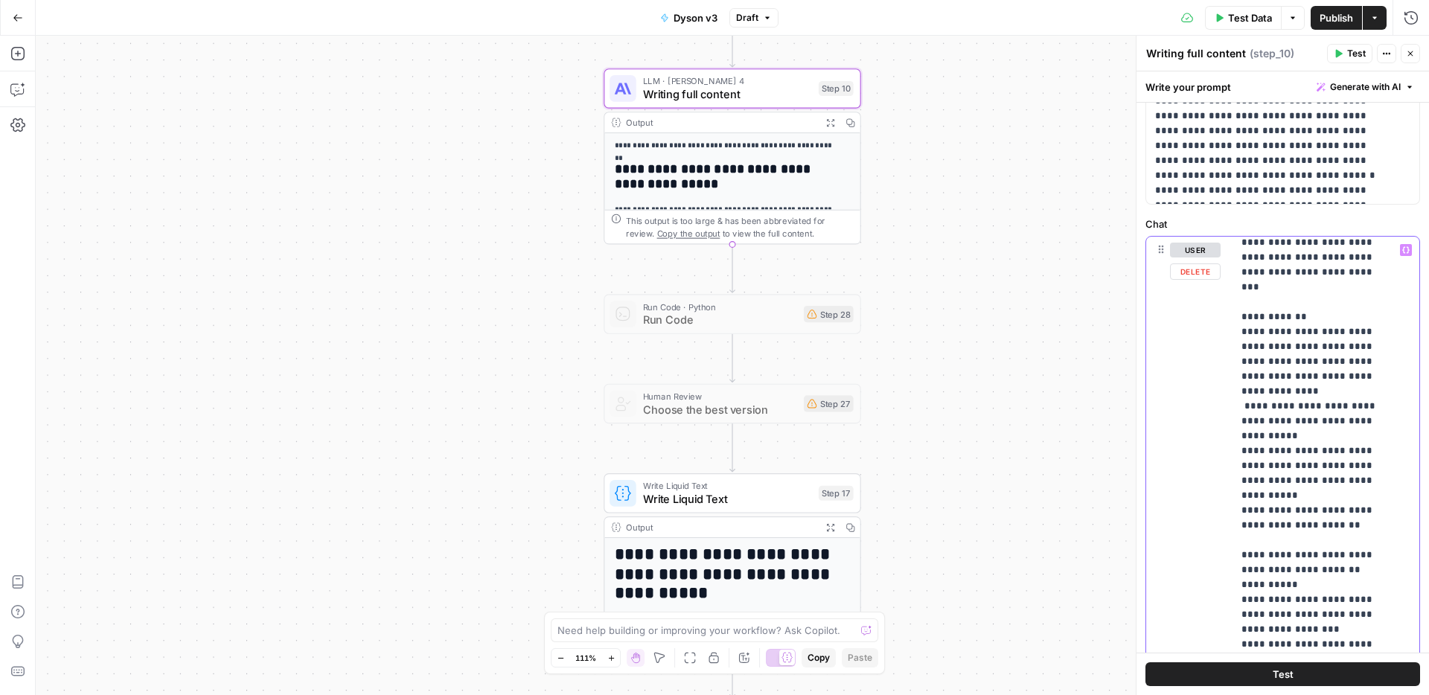
scroll to position [409, 0]
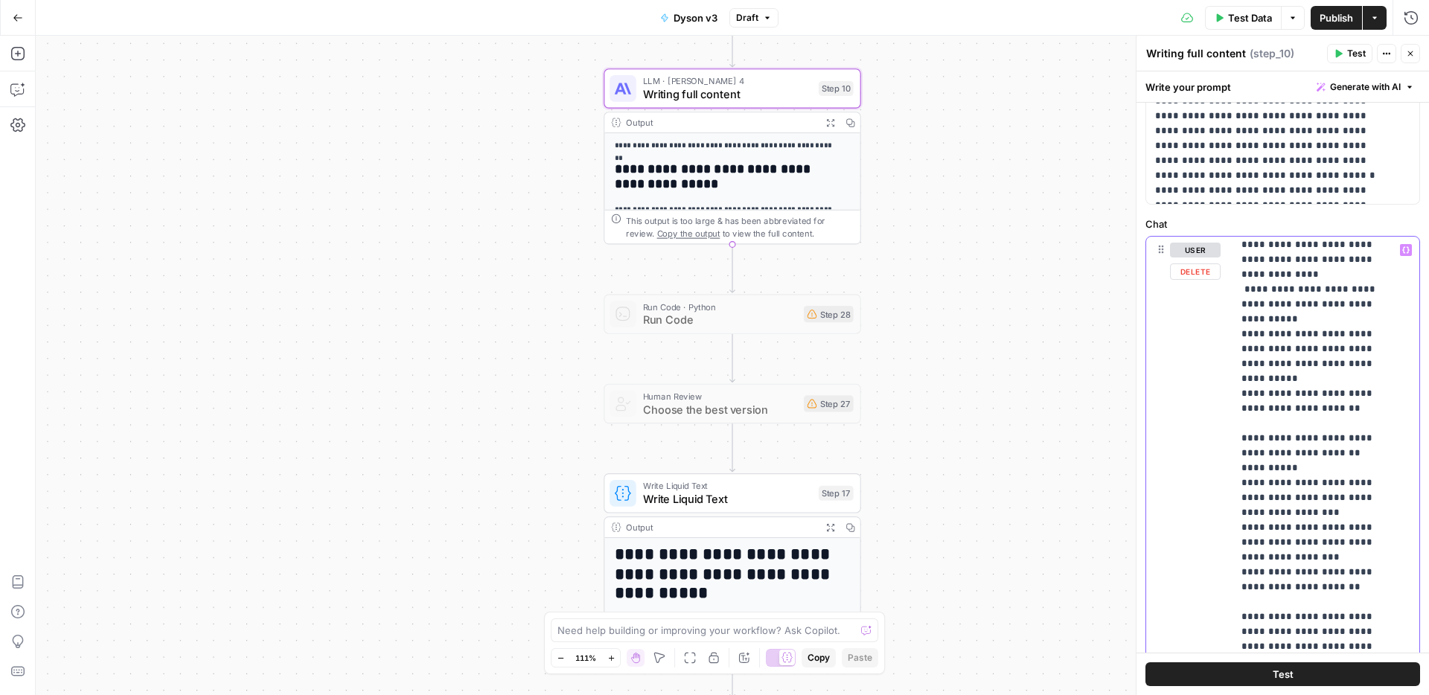
scroll to position [554, 0]
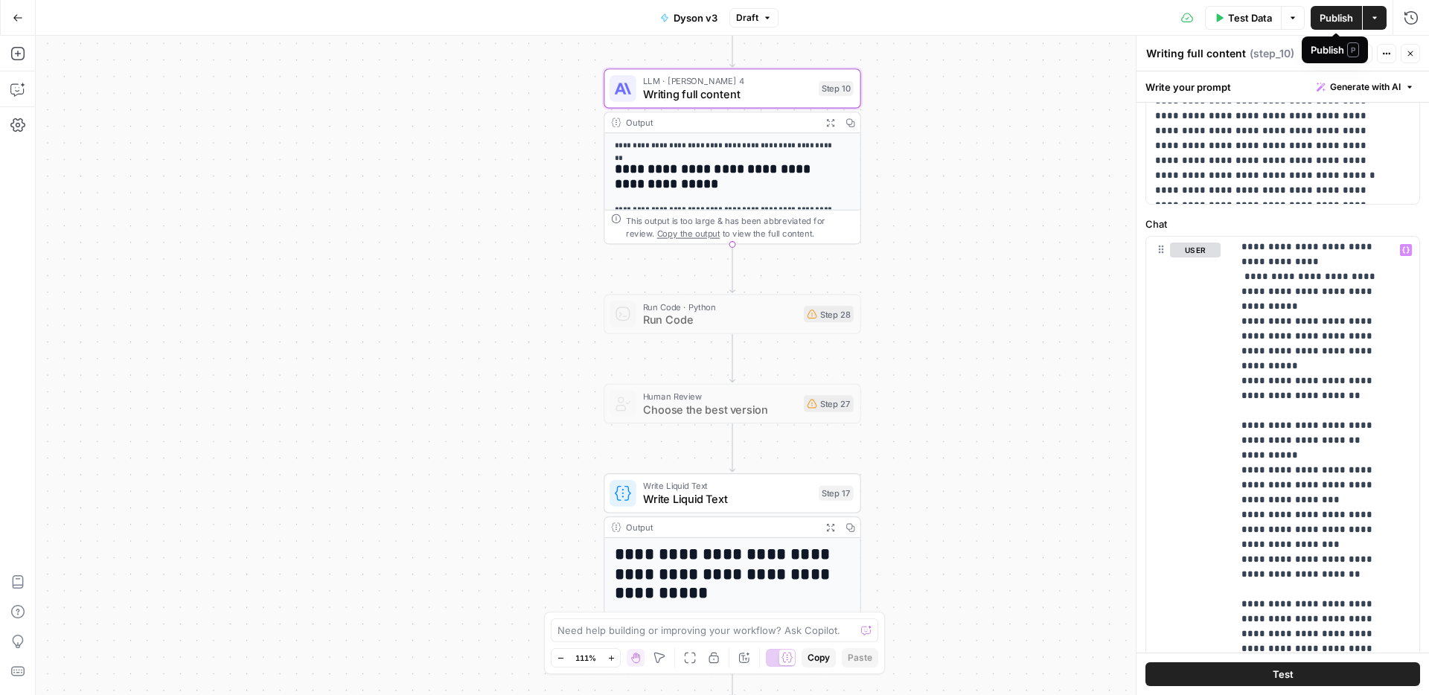
click at [1349, 24] on span "Publish" at bounding box center [1335, 17] width 33 height 15
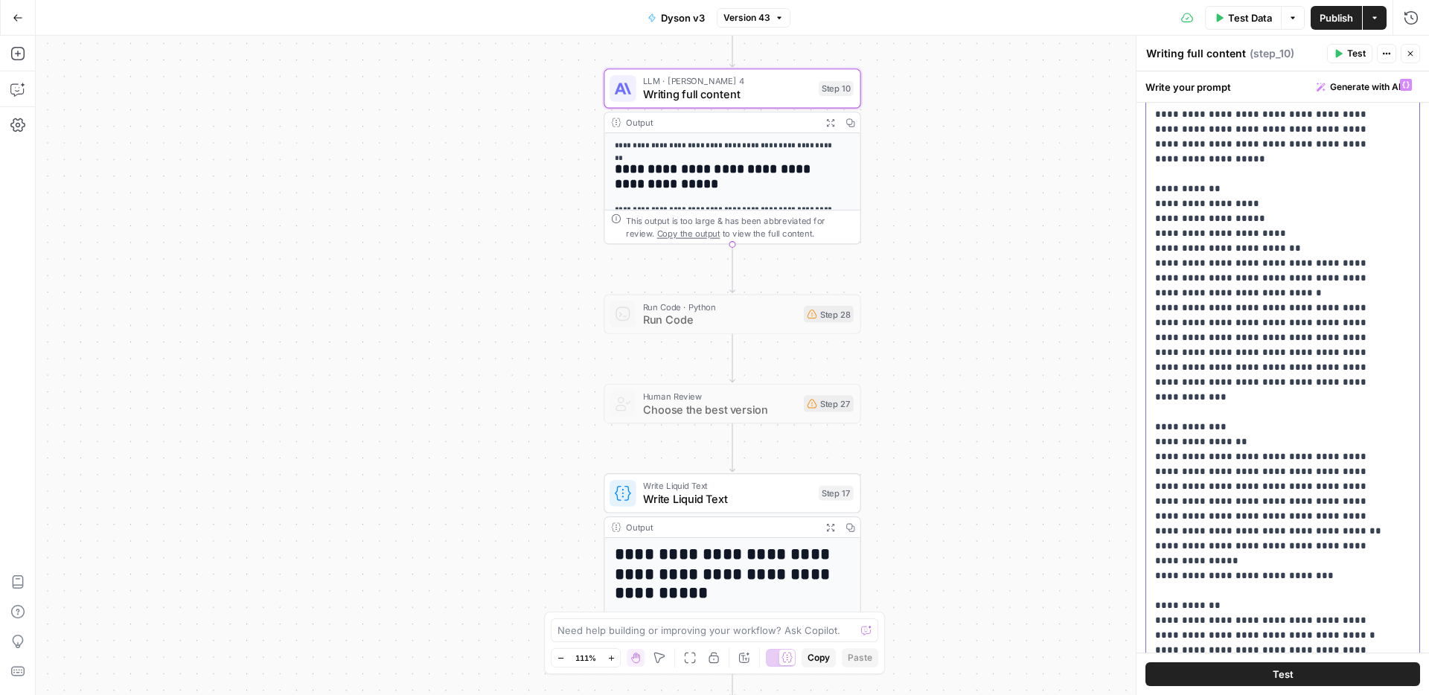
scroll to position [0, 0]
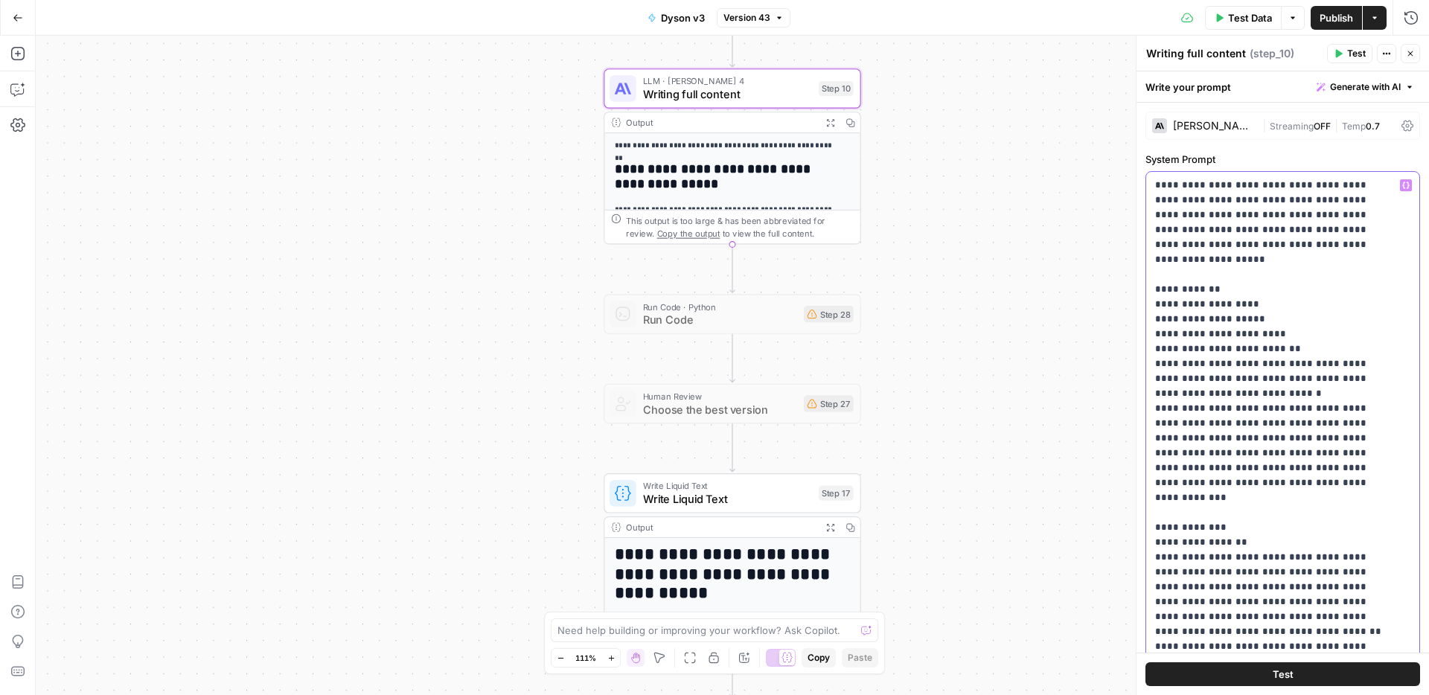
drag, startPoint x: 1381, startPoint y: 191, endPoint x: 1118, endPoint y: 220, distance: 265.1
click at [1118, 220] on body "Haskn New Home Browse Insights Opportunities Your Data Recent Grids [DiliTrust …" at bounding box center [714, 347] width 1429 height 695
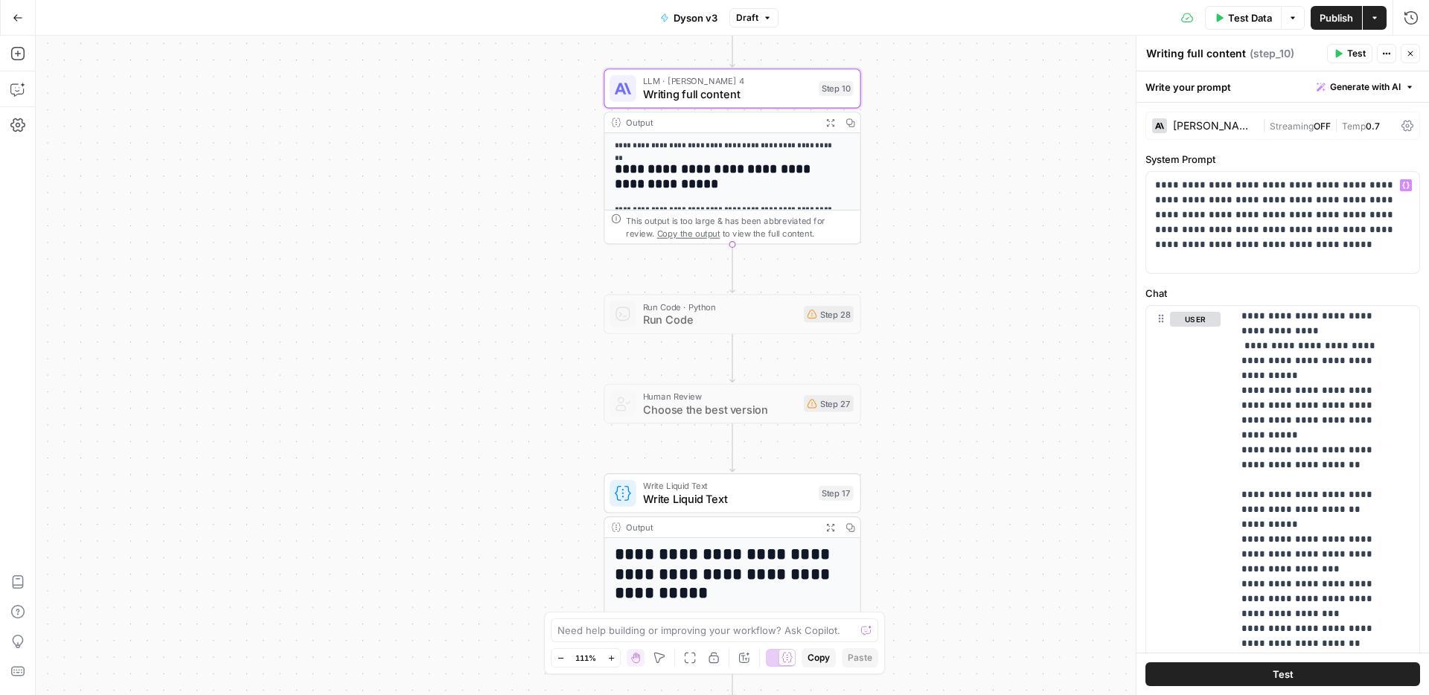
click at [1324, 19] on span "Publish" at bounding box center [1335, 17] width 33 height 15
